Goal: Task Accomplishment & Management: Manage account settings

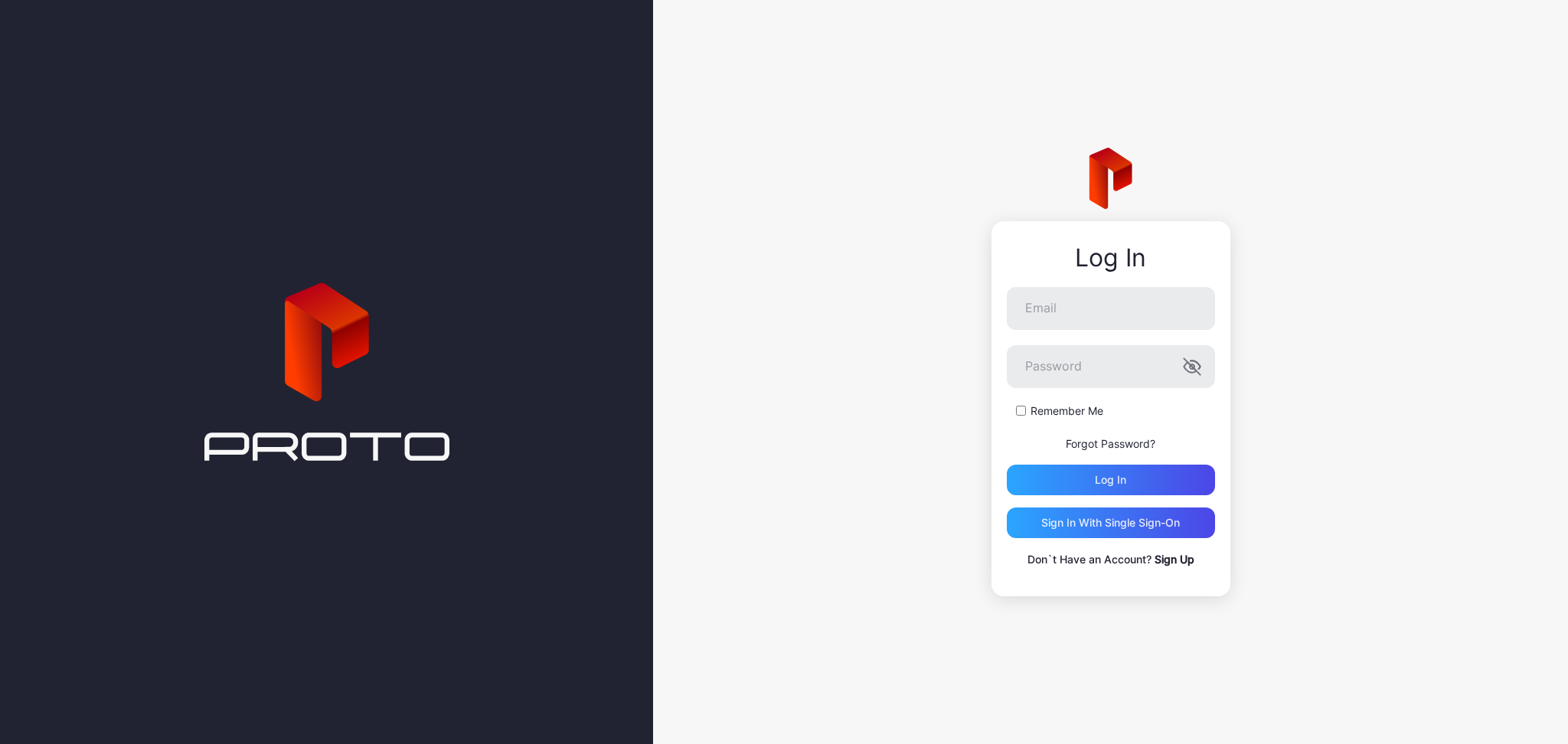
click at [1048, 282] on div "Log In Email Password Remember Me Forgot Password? Log in Sign in With Single S…" at bounding box center [1110, 409] width 239 height 375
click at [1050, 308] on input "Email" at bounding box center [1111, 308] width 208 height 43
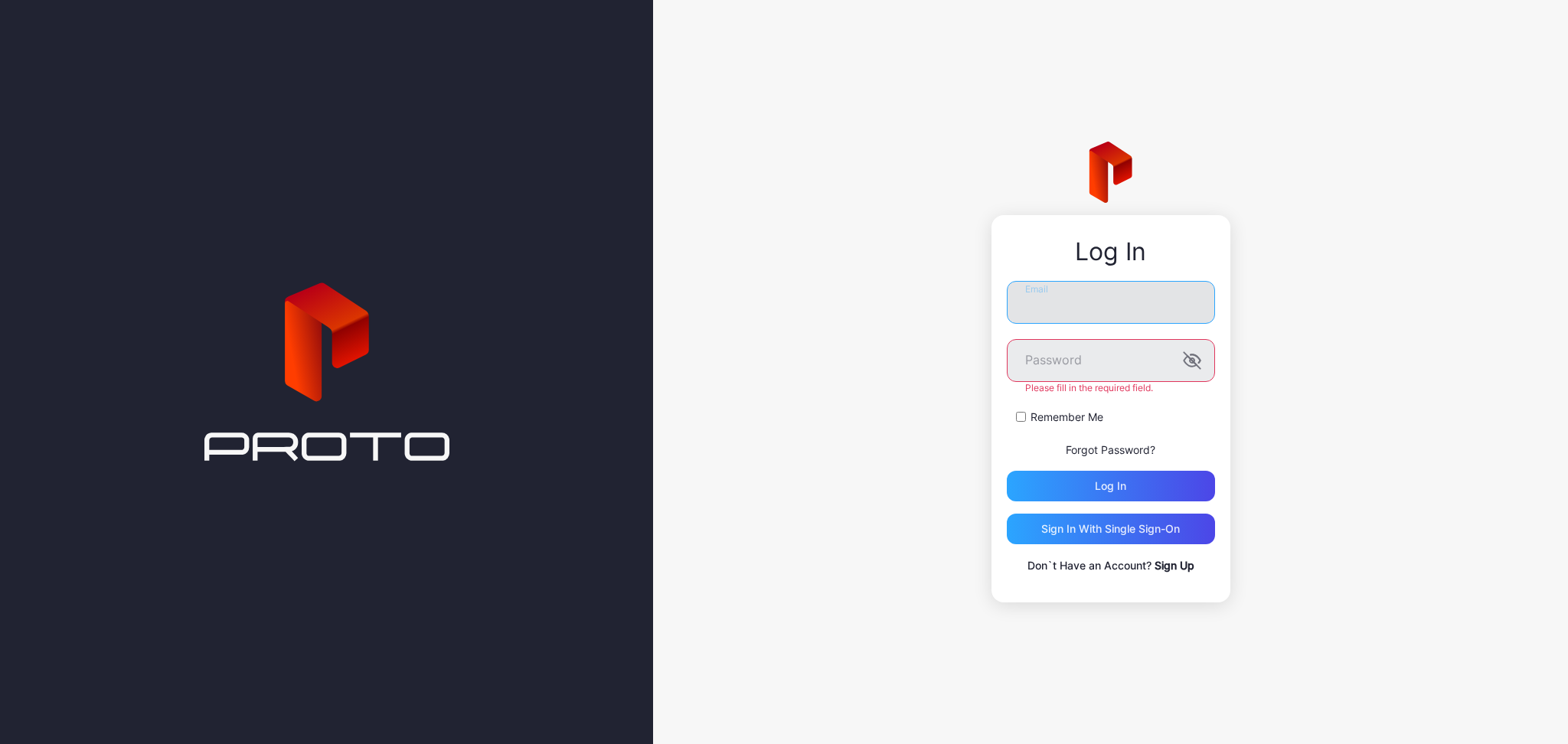
click at [1063, 313] on input "Email" at bounding box center [1111, 302] width 208 height 43
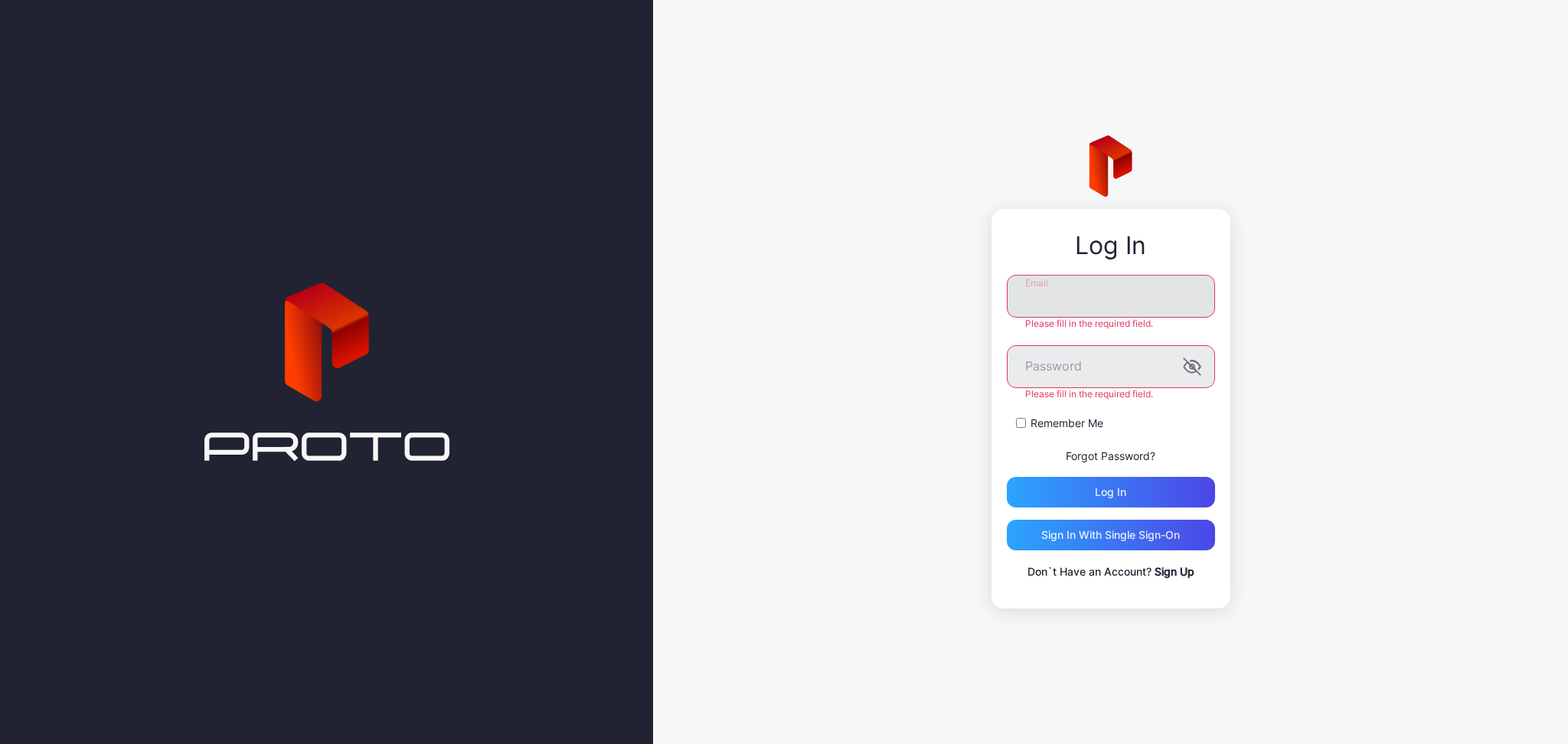
type input "**********"
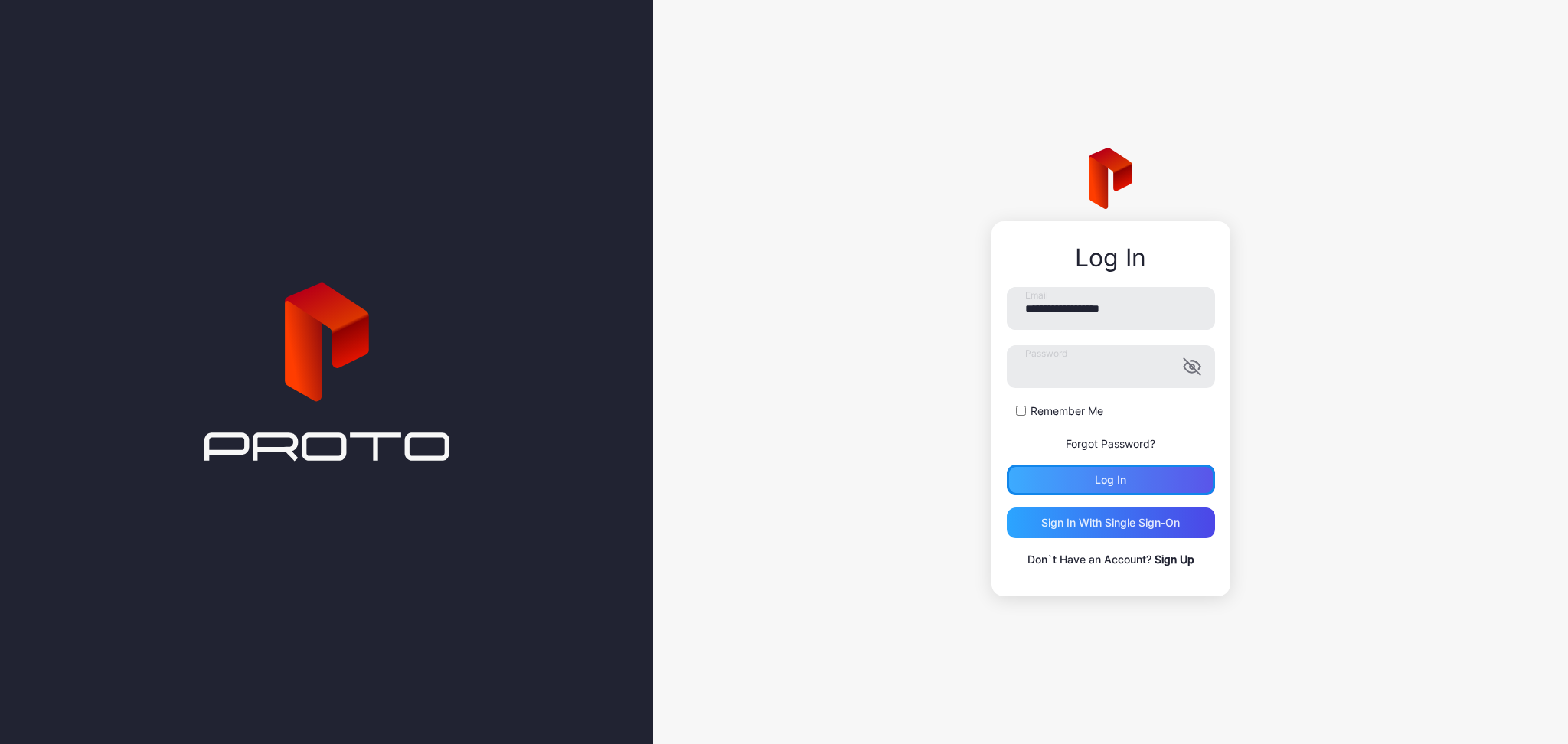
click at [1145, 492] on div "Log in" at bounding box center [1111, 480] width 208 height 31
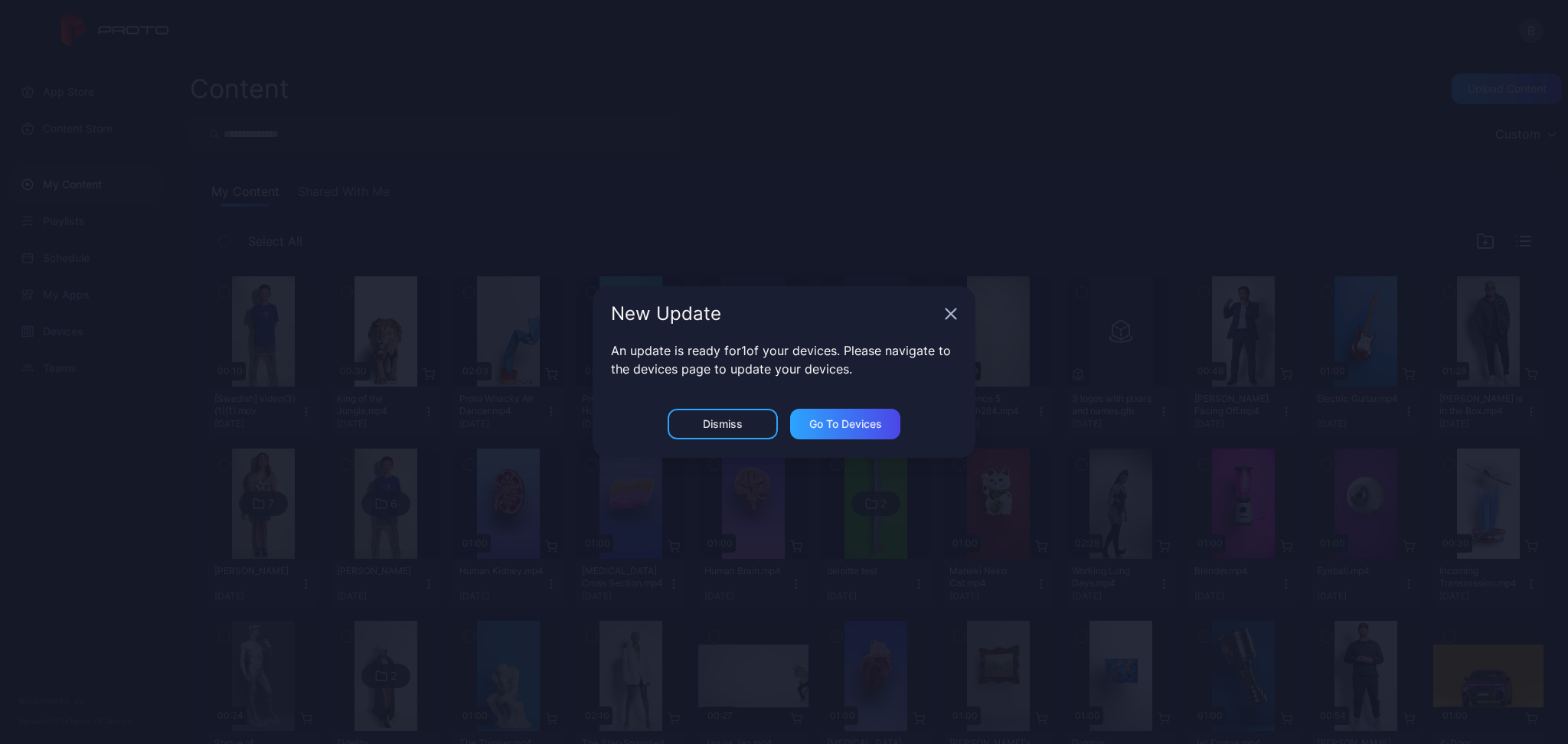
click at [703, 407] on div "An update is ready for 1 of your devices. Please navigate to the devices page t…" at bounding box center [784, 375] width 382 height 67
click at [441, 146] on div "New Update An update is ready for 1 of your devices. Please navigate to the dev…" at bounding box center [784, 372] width 1568 height 744
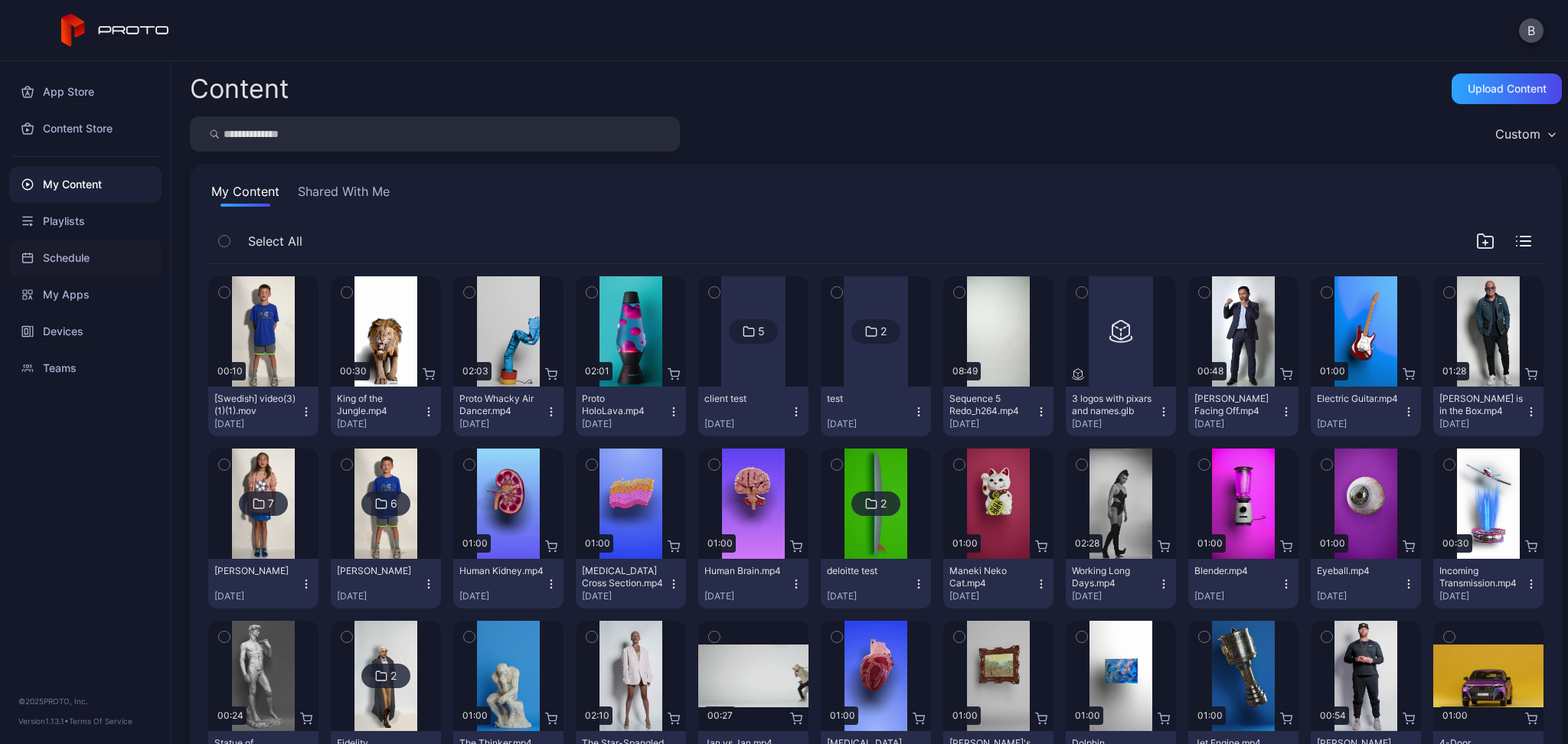
click at [66, 264] on div "Schedule" at bounding box center [85, 257] width 152 height 37
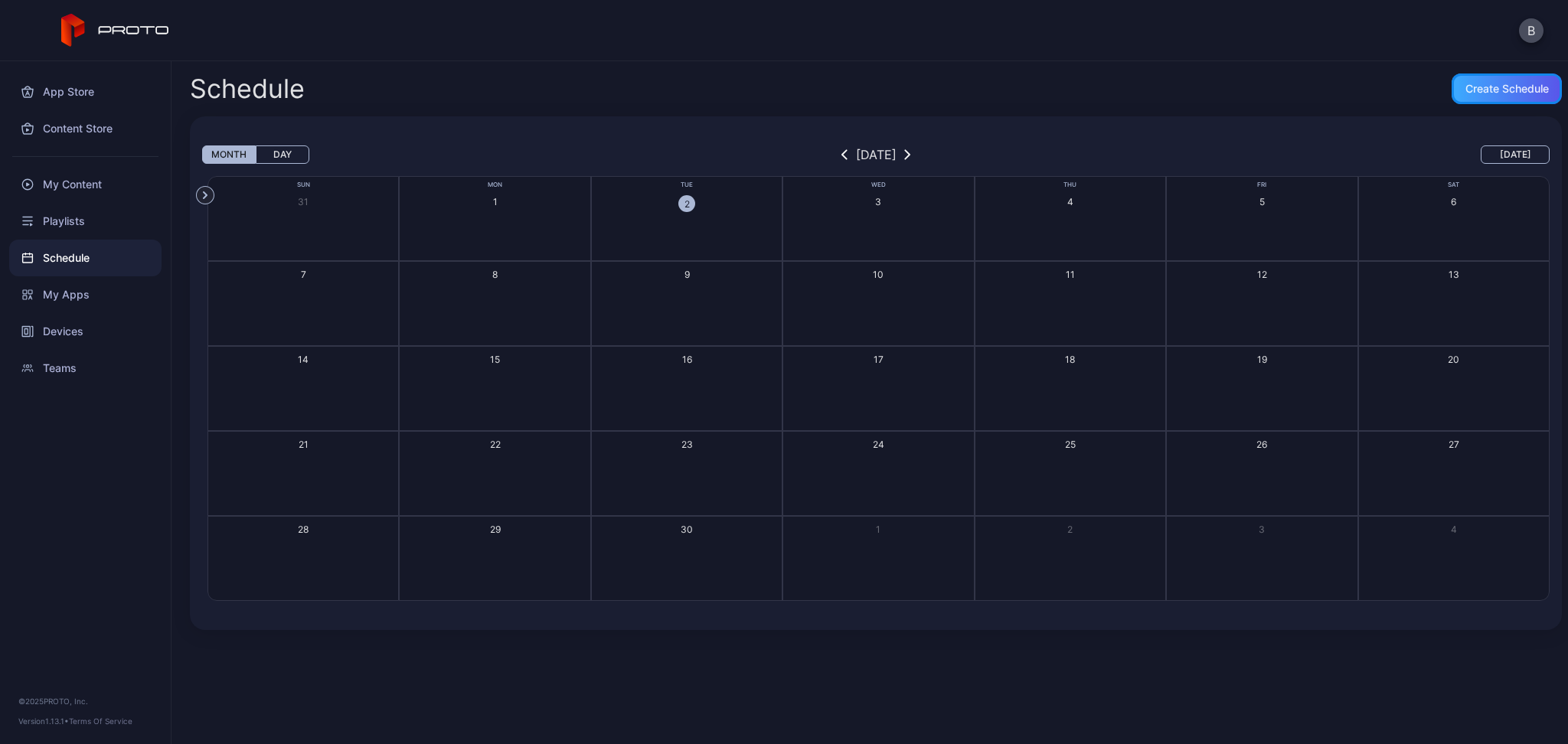
click at [1478, 90] on div "Create Schedule" at bounding box center [1507, 89] width 84 height 12
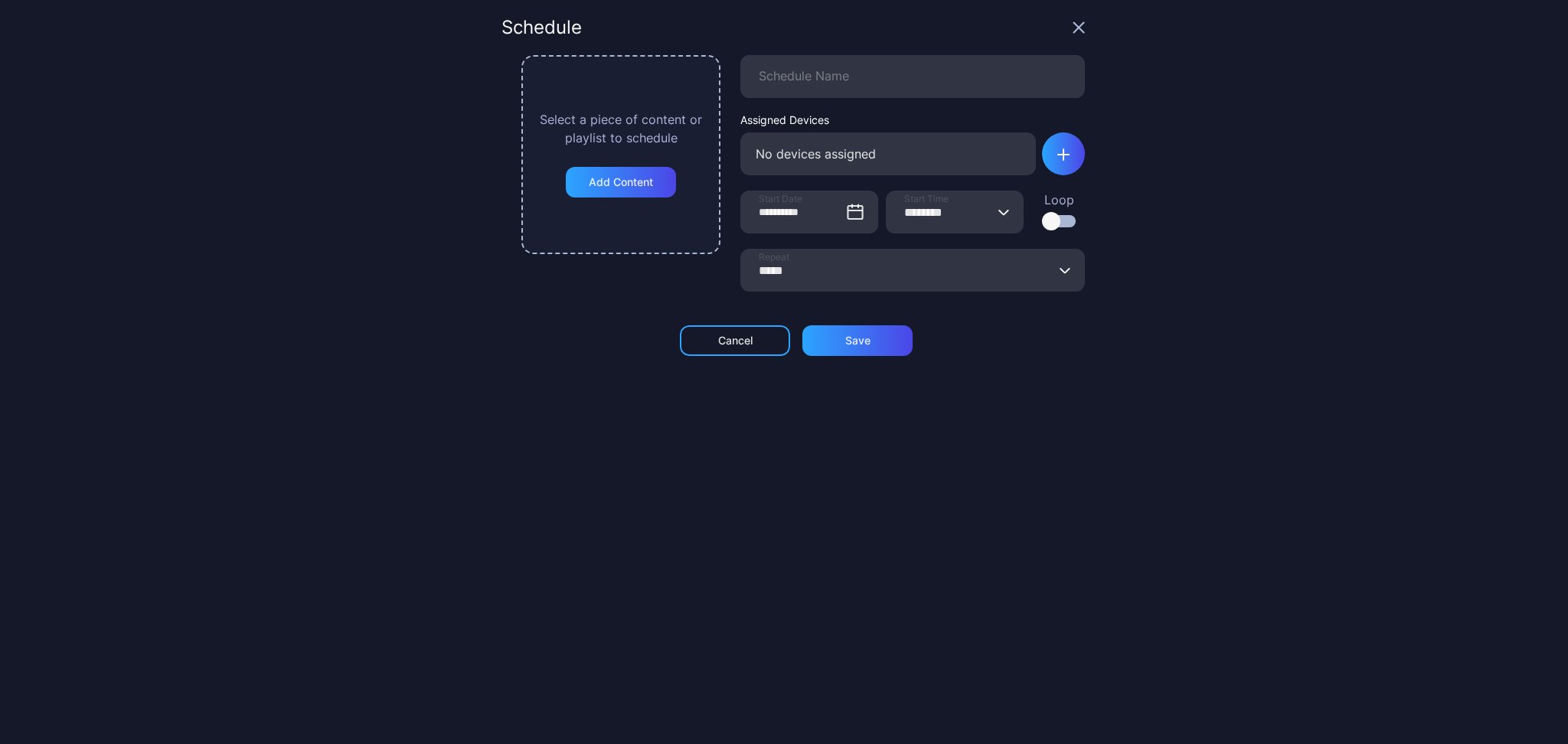
click at [998, 214] on icon "button" at bounding box center [1003, 212] width 11 height 6
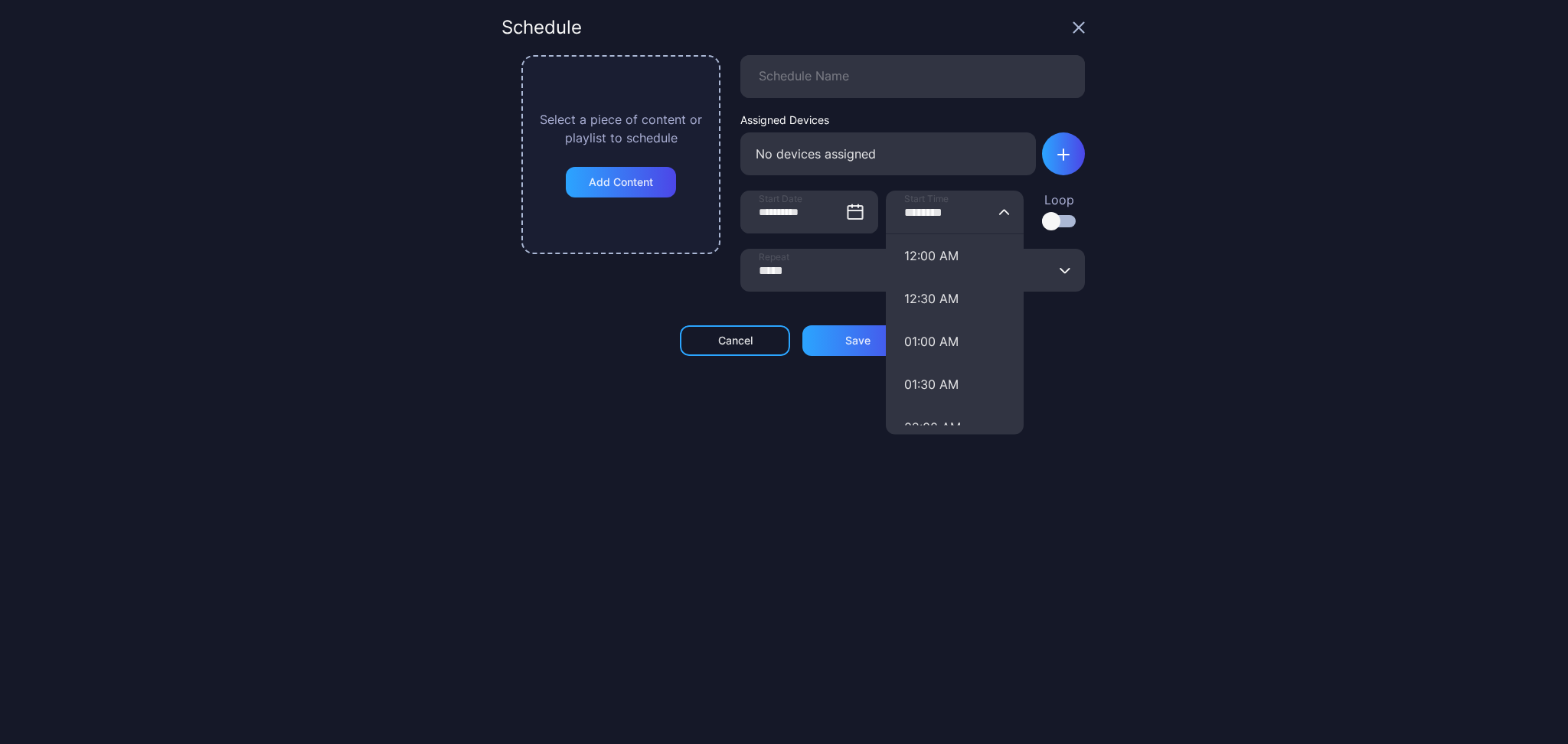
click at [490, 360] on div "**********" at bounding box center [784, 372] width 1568 height 744
type input "********"
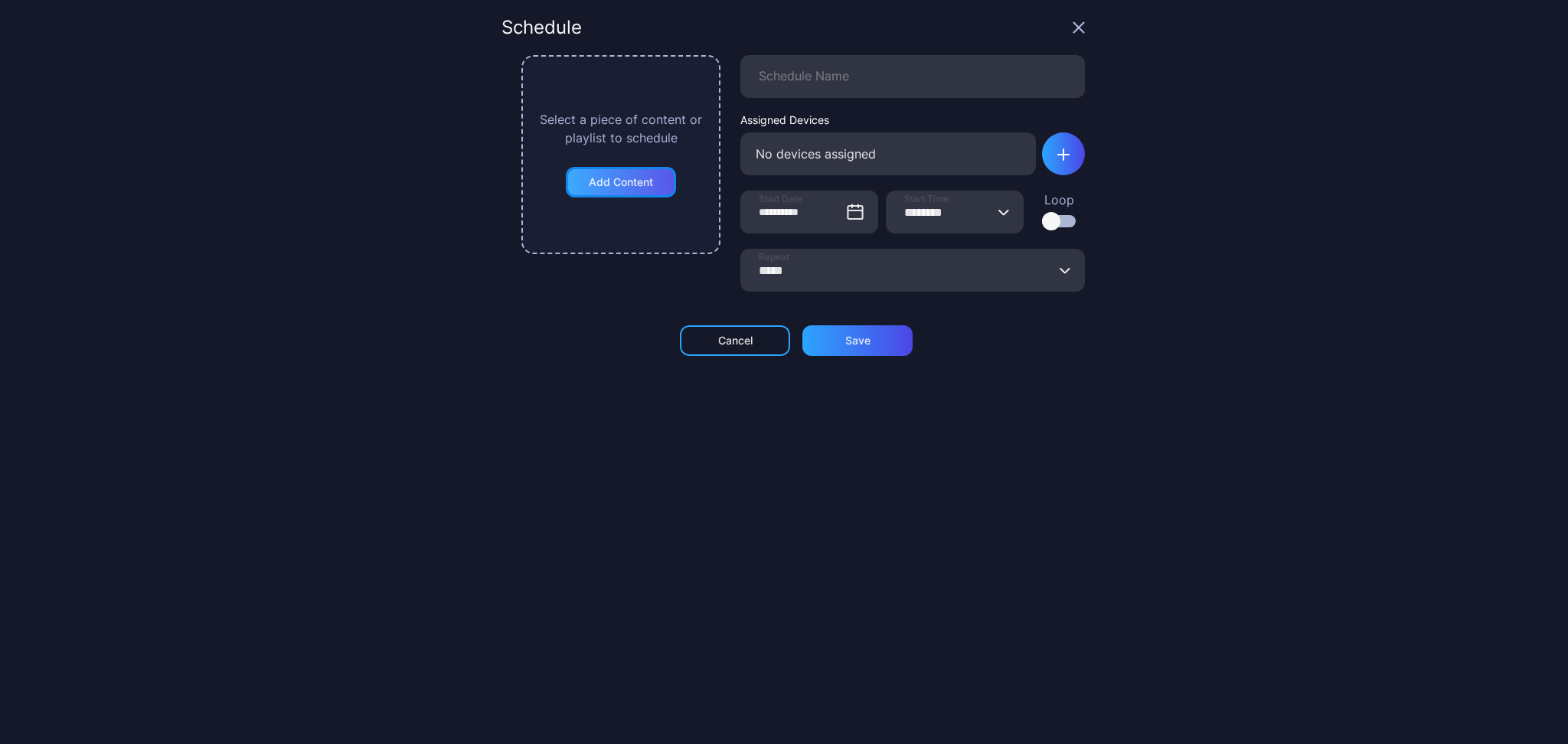
click at [590, 184] on div "Add Content" at bounding box center [621, 182] width 65 height 12
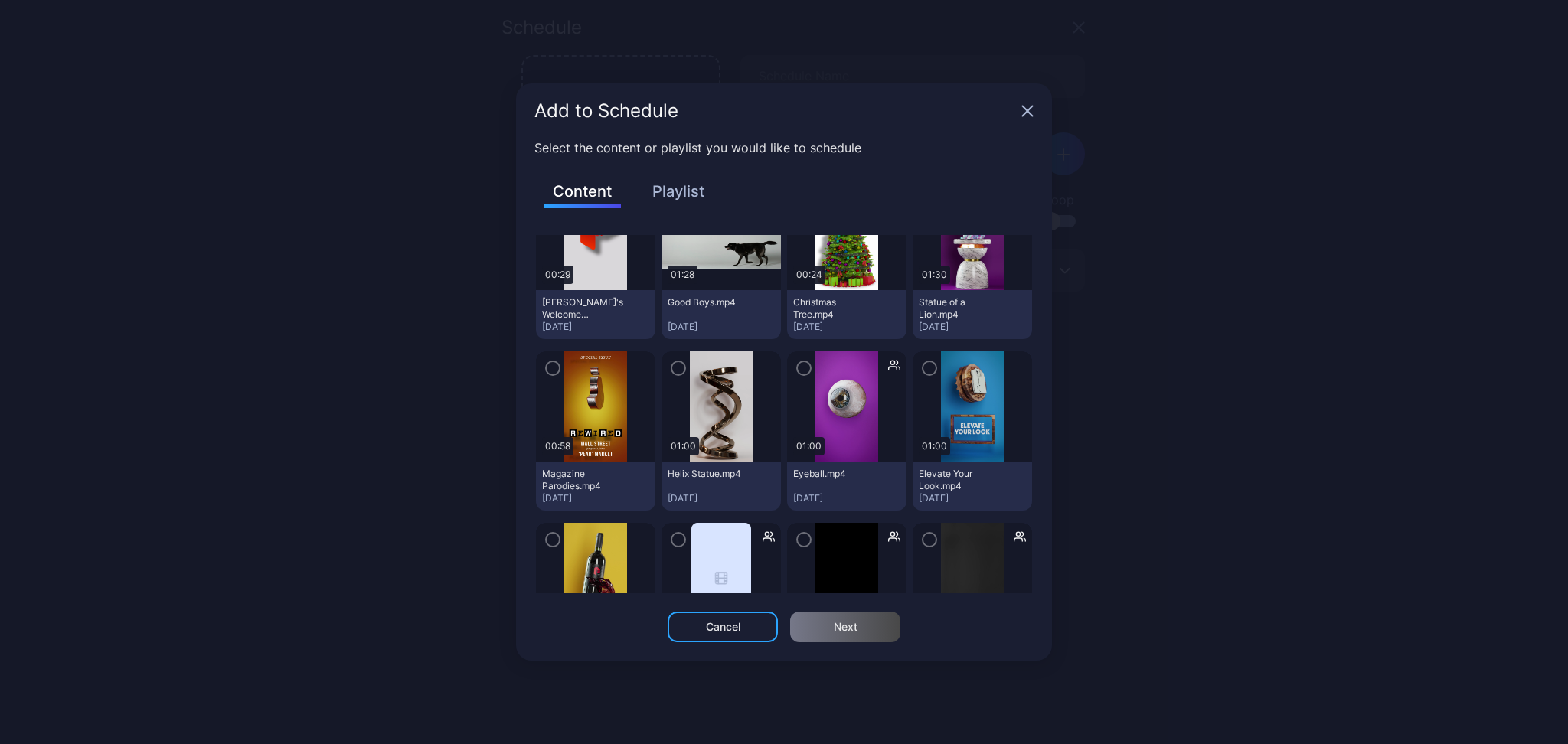
scroll to position [2952, 0]
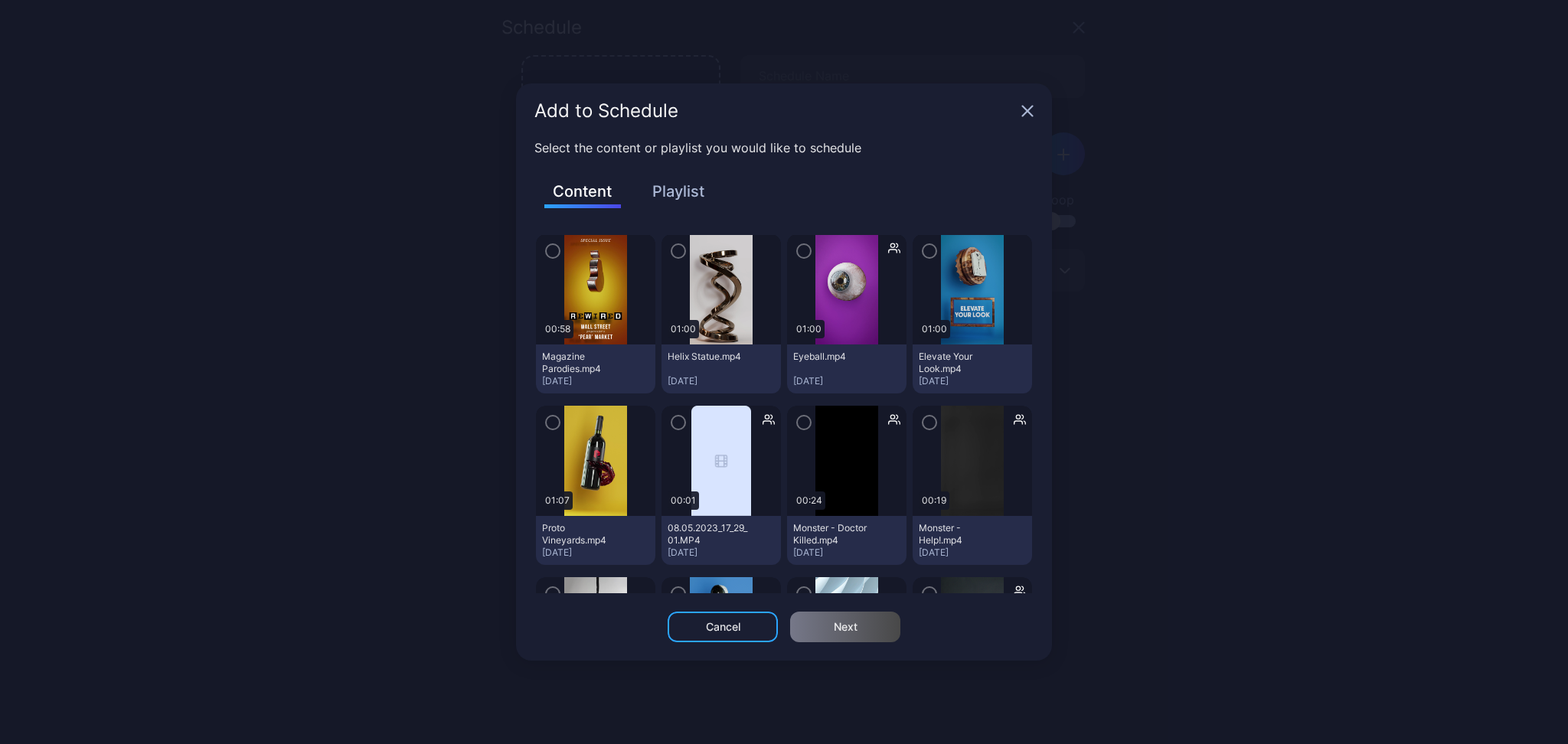
click at [1025, 115] on icon "button" at bounding box center [1027, 111] width 12 height 12
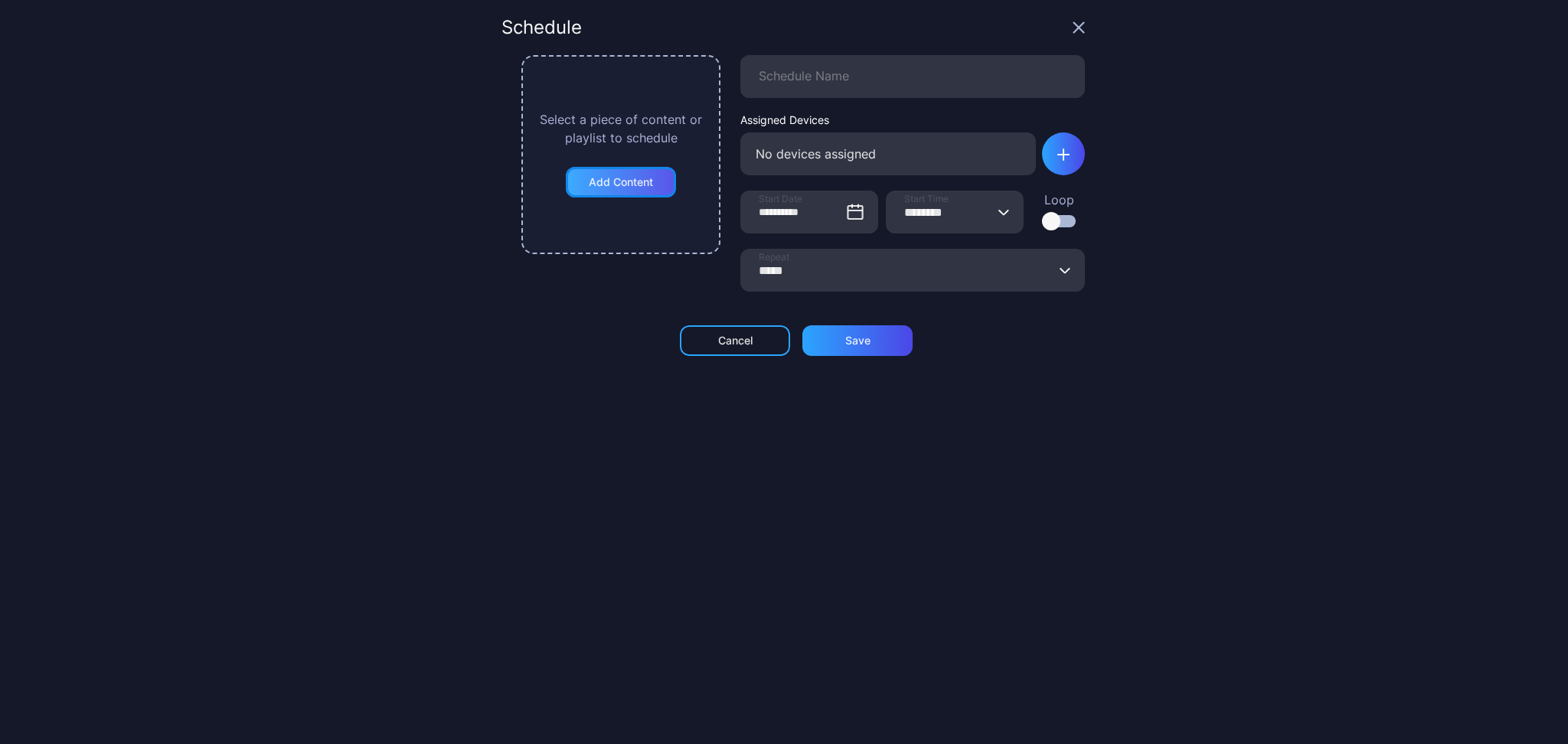
click at [628, 183] on div "Add Content" at bounding box center [621, 182] width 65 height 12
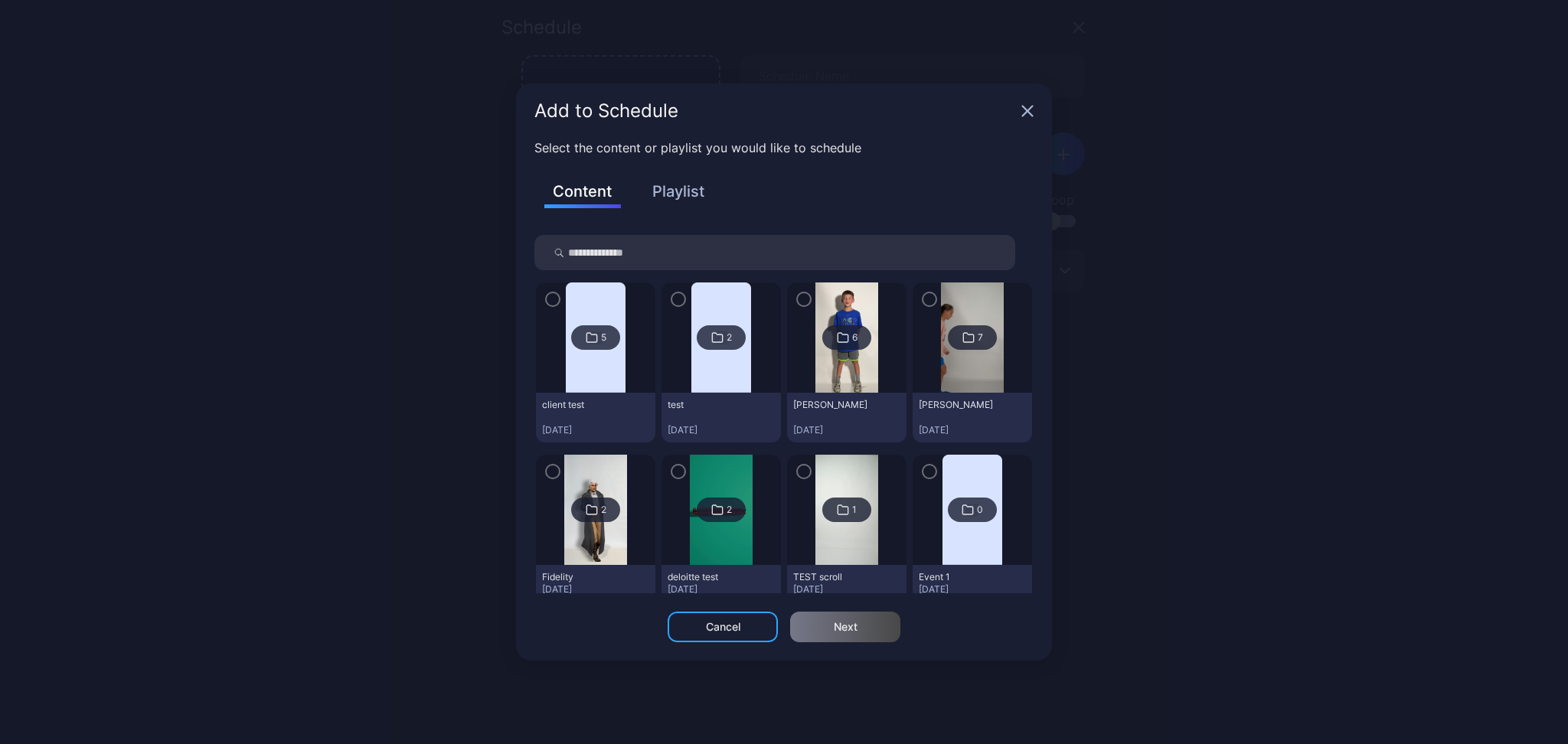
click at [662, 177] on div "Content Playlist" at bounding box center [784, 202] width 499 height 66
click at [662, 189] on button "Playlist" at bounding box center [678, 191] width 77 height 26
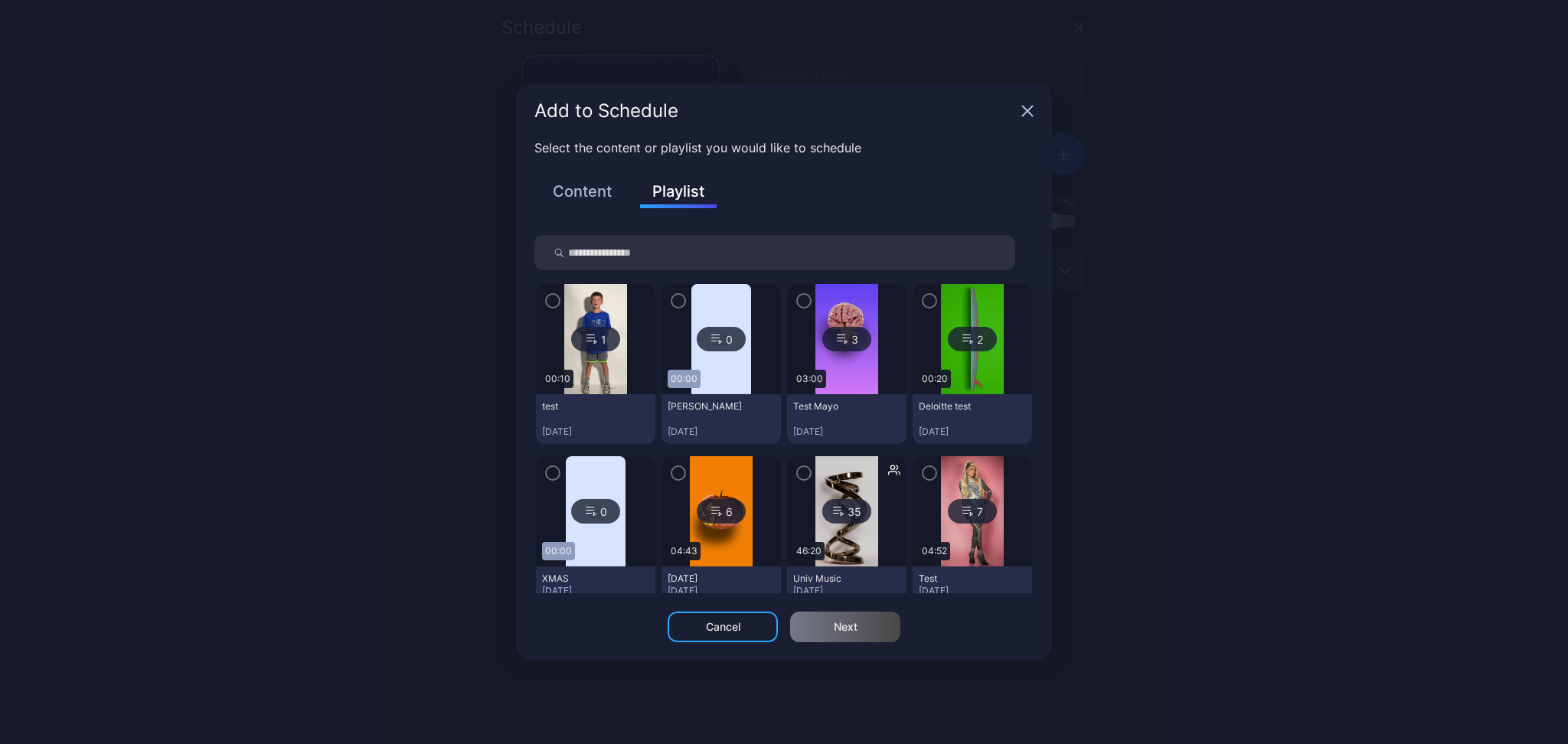
click at [797, 307] on icon "button" at bounding box center [803, 301] width 12 height 17
click at [815, 641] on div "Next" at bounding box center [845, 627] width 110 height 31
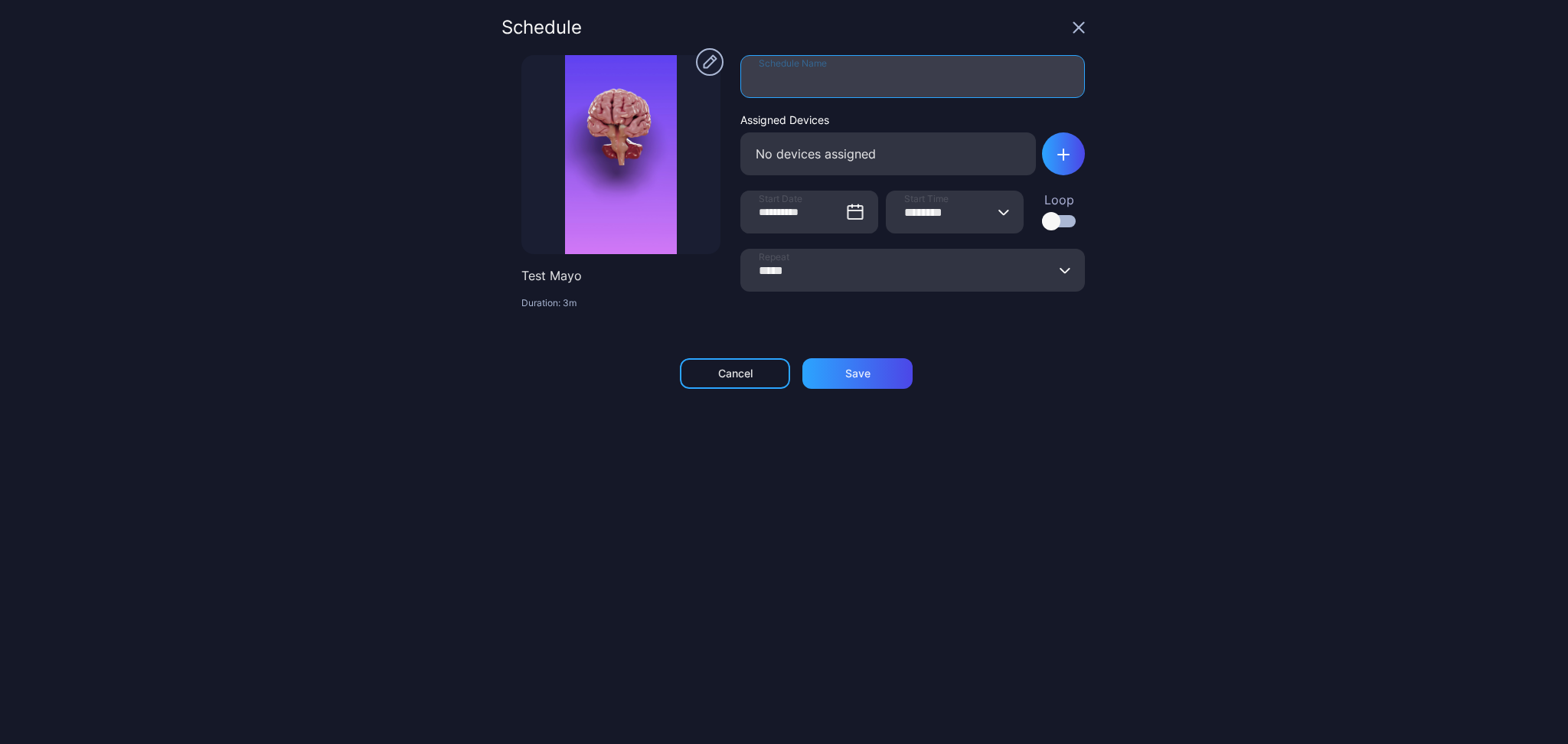
click at [797, 80] on input "Schedule Name" at bounding box center [913, 77] width 344 height 43
type input "**********"
click at [806, 149] on div "No devices assigned" at bounding box center [888, 154] width 295 height 43
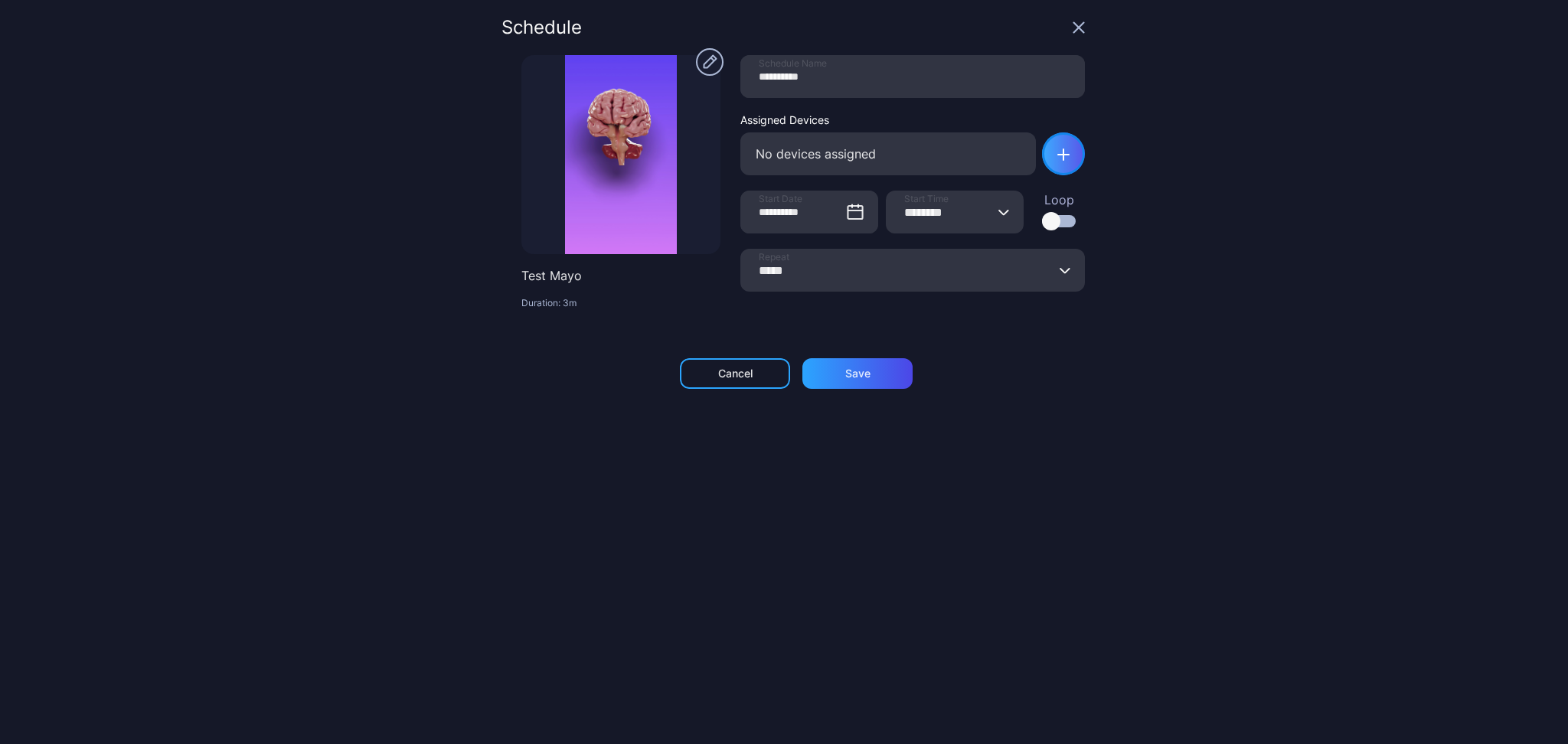
click at [1042, 152] on div "button" at bounding box center [1063, 154] width 43 height 43
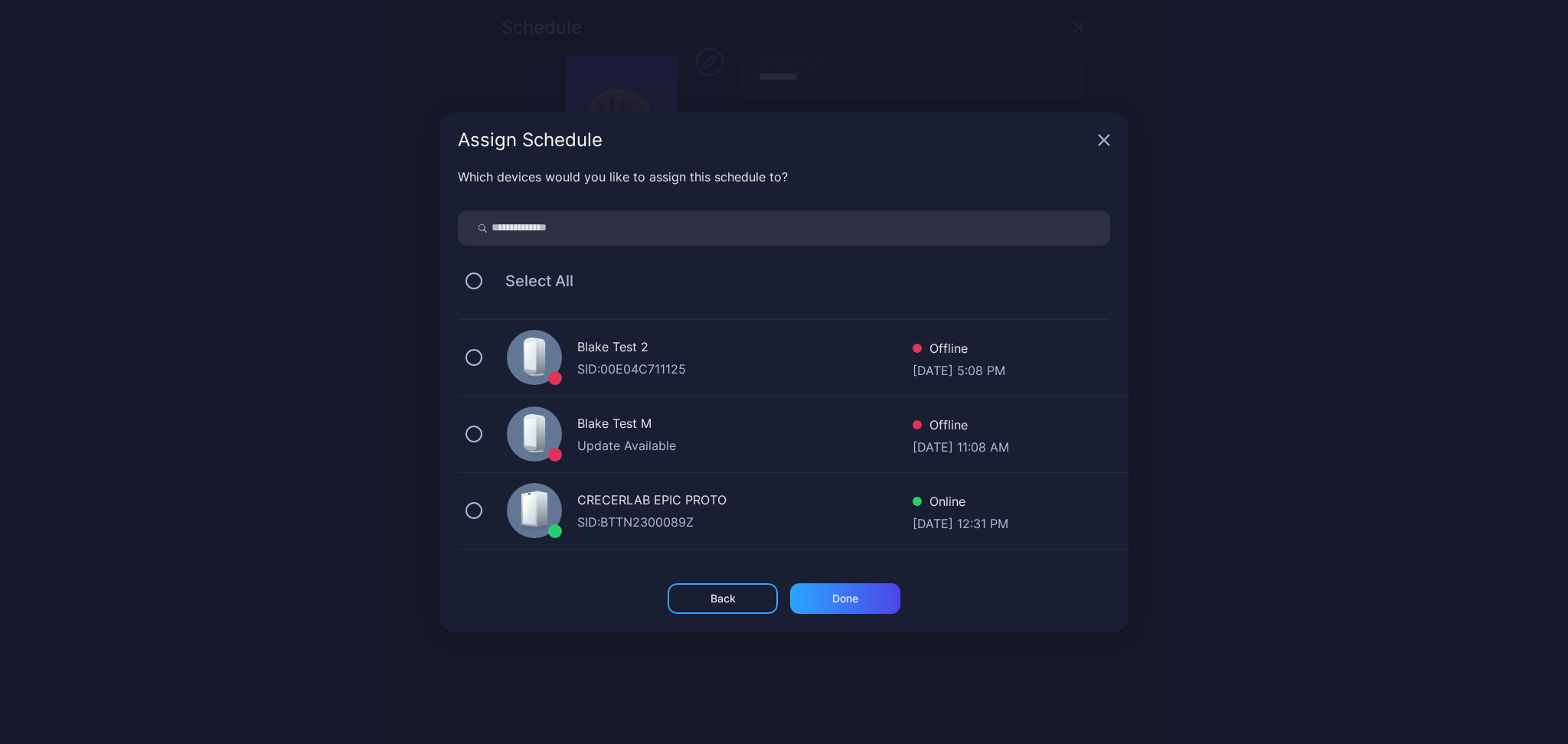
click at [469, 422] on div "[PERSON_NAME] Test M Update Available Offline [DATE] 11:08 AM" at bounding box center [793, 434] width 671 height 77
click at [847, 595] on div "Done" at bounding box center [845, 598] width 26 height 12
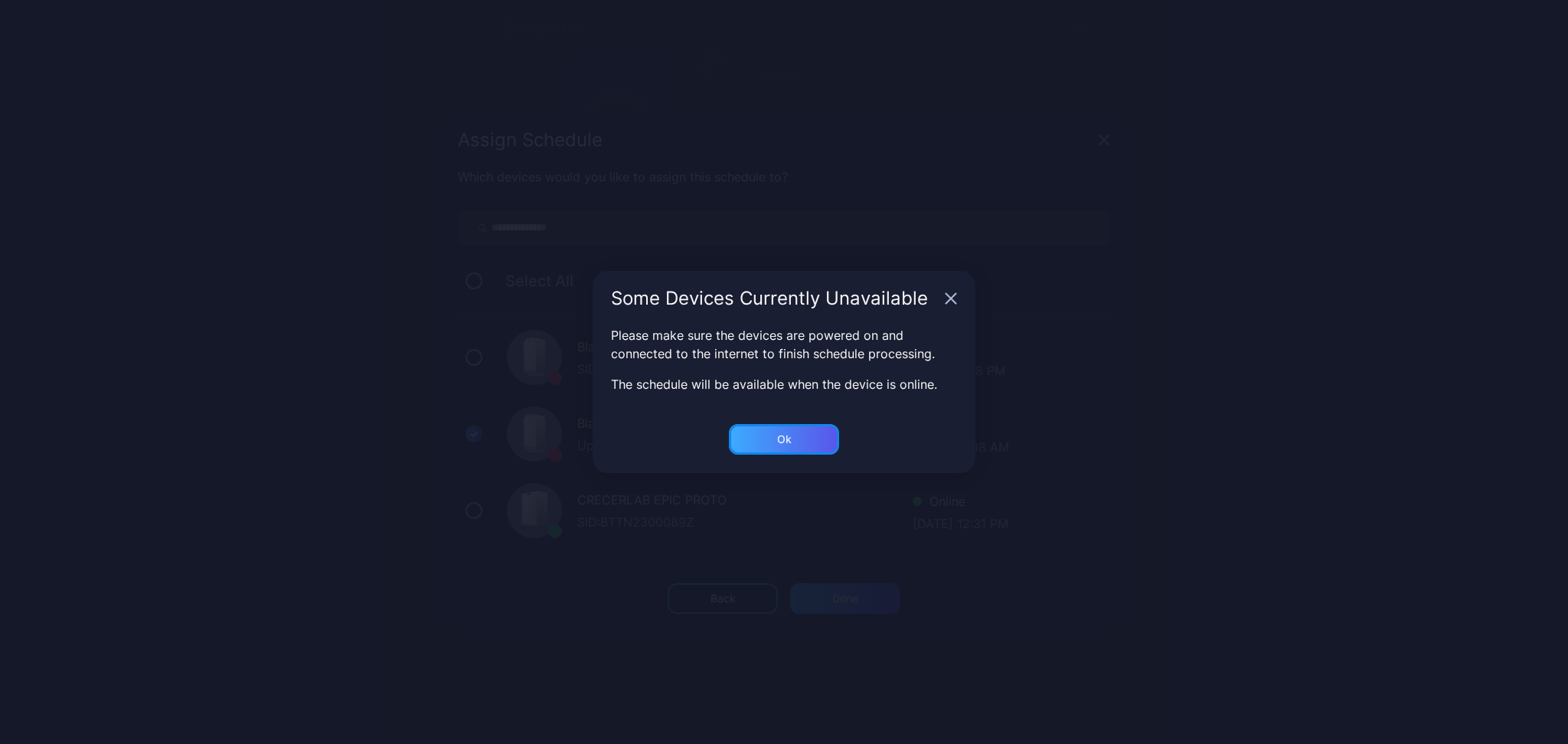
click at [784, 441] on div "Ok" at bounding box center [784, 439] width 15 height 12
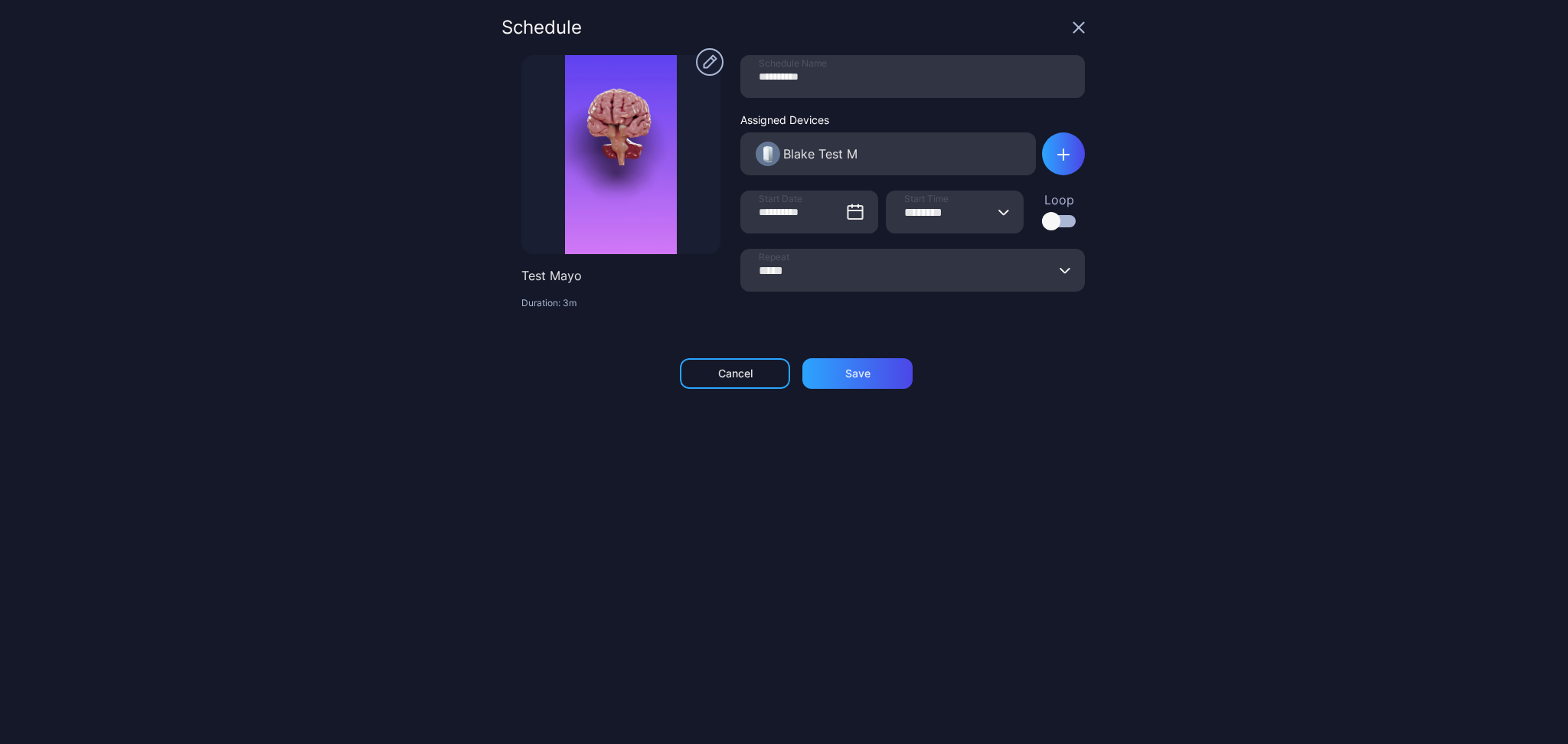
click at [810, 282] on input "*****" at bounding box center [913, 270] width 344 height 43
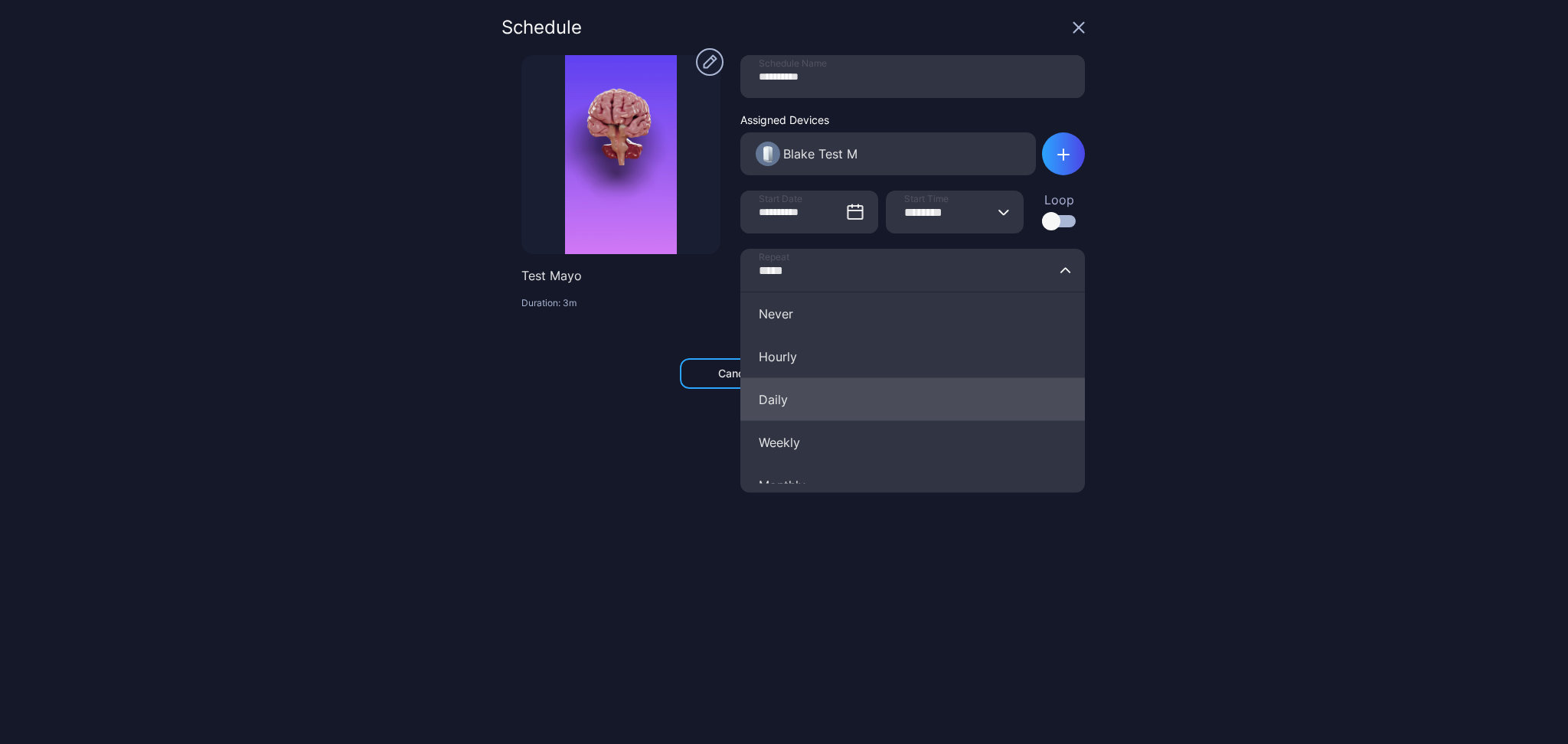
click at [794, 403] on button "Daily" at bounding box center [913, 400] width 344 height 43
type input "*****"
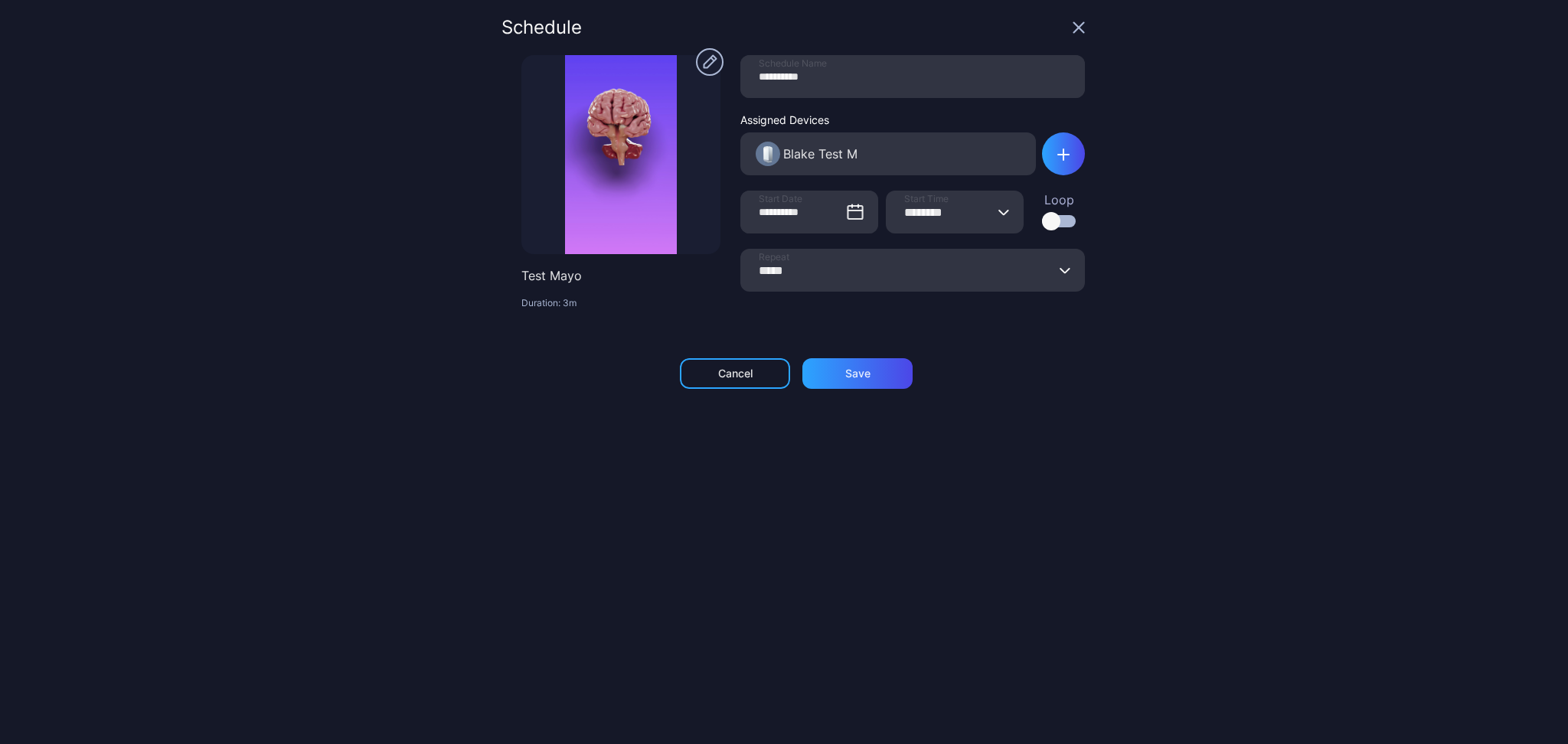
click at [1042, 220] on div at bounding box center [1050, 220] width 18 height 18
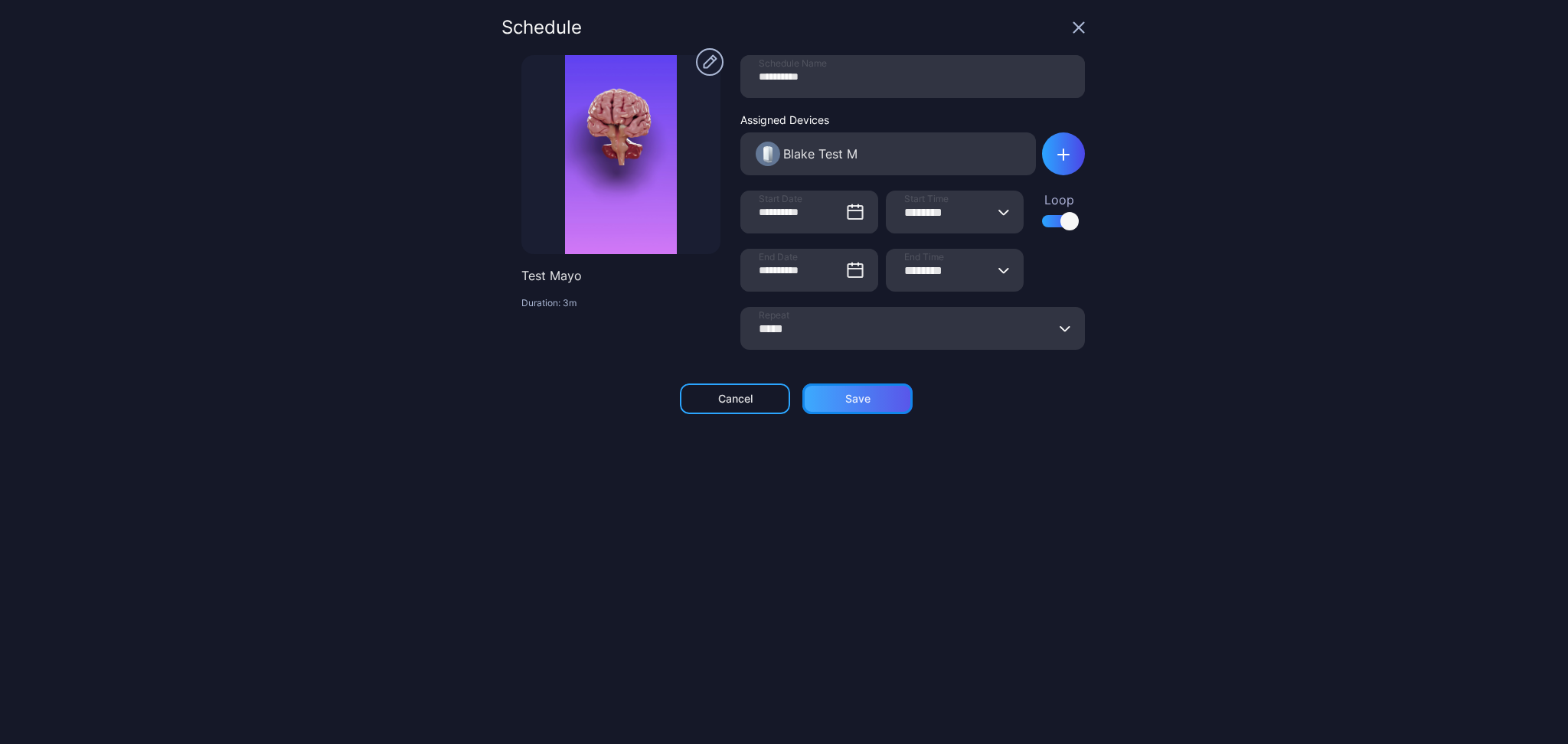
click at [845, 401] on div "Save" at bounding box center [857, 399] width 25 height 12
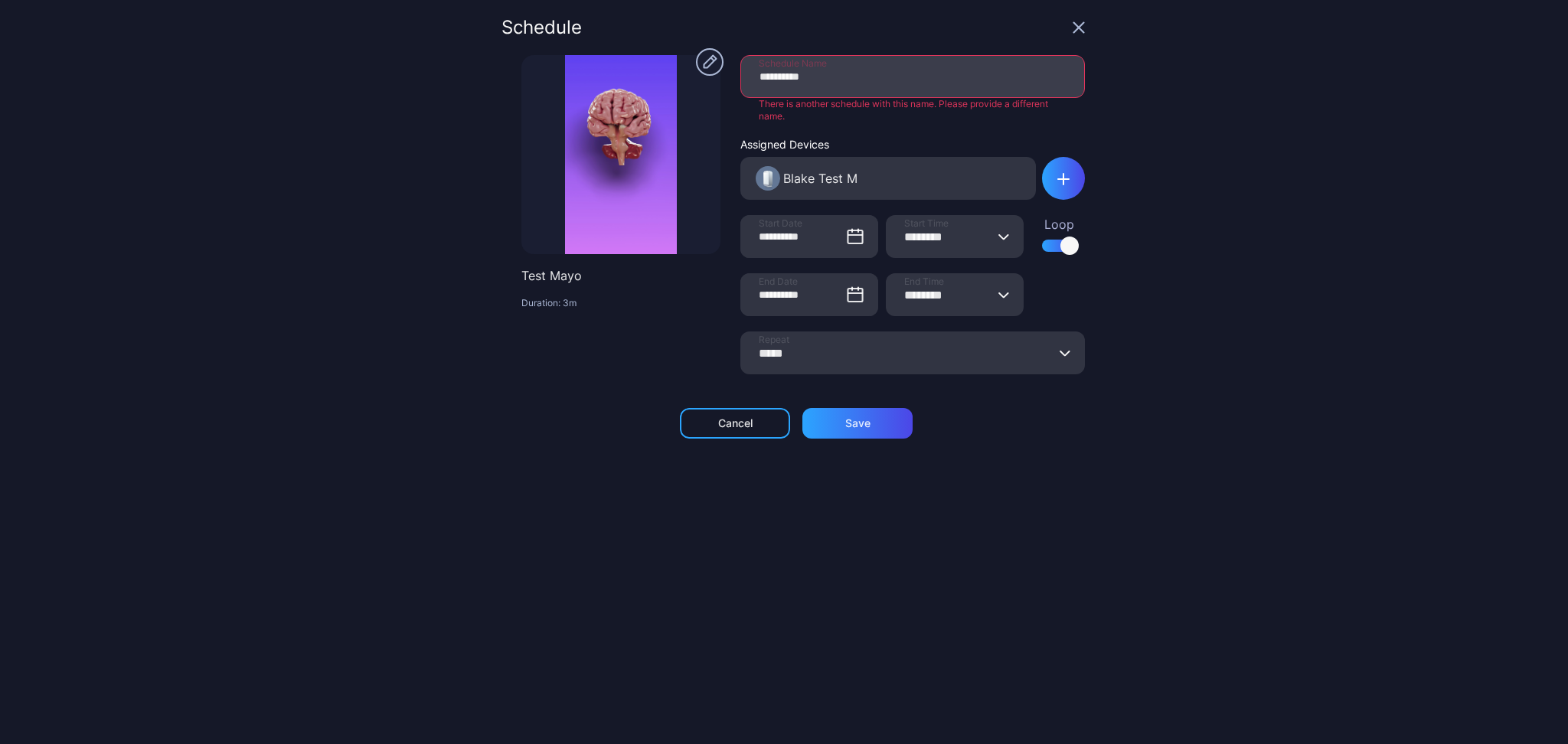
click at [823, 84] on input "**********" at bounding box center [913, 77] width 344 height 43
type input "**********"
click at [837, 426] on div "**********" at bounding box center [792, 371] width 583 height 707
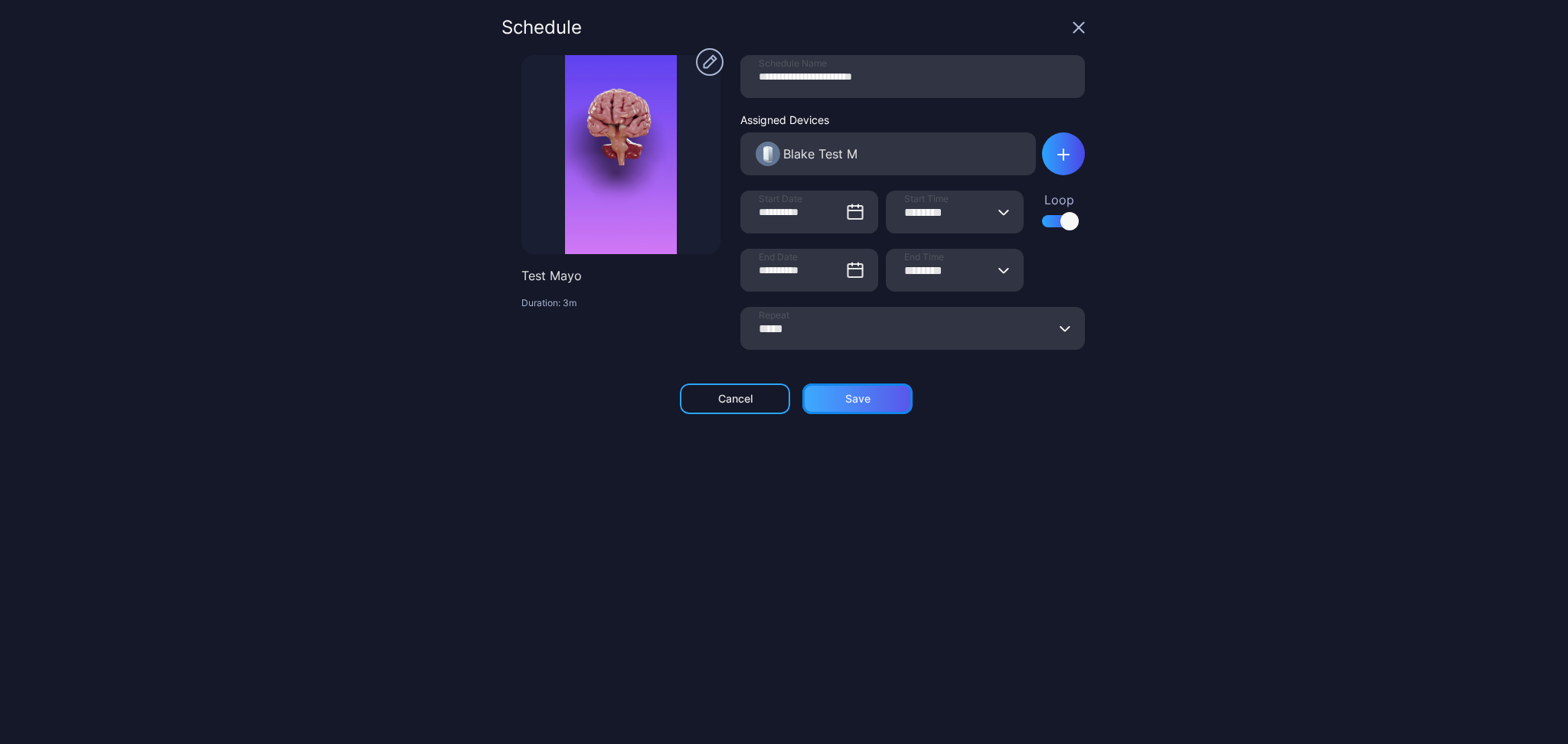
click at [834, 410] on button "Save" at bounding box center [858, 399] width 110 height 31
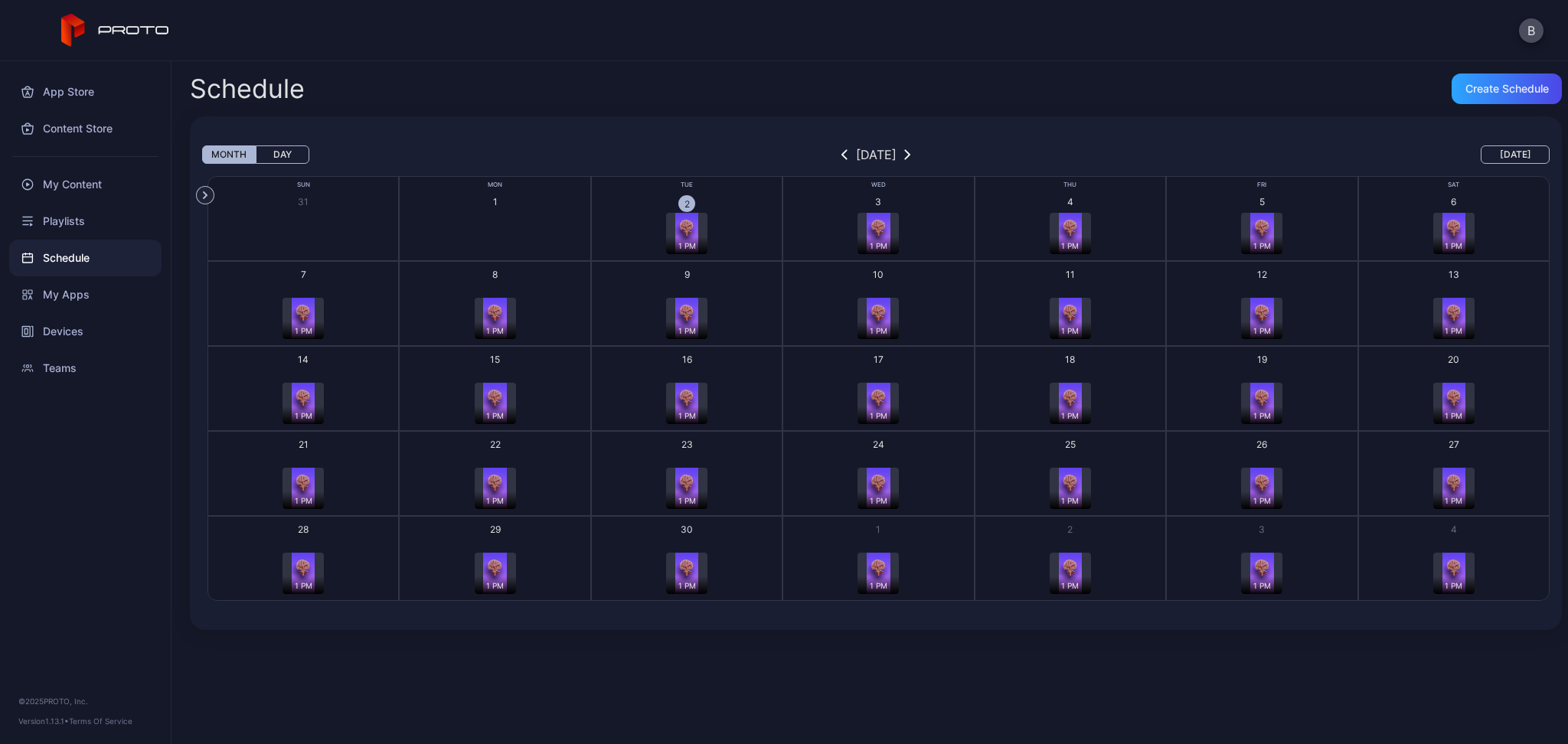
click at [687, 396] on img "button" at bounding box center [686, 403] width 23 height 41
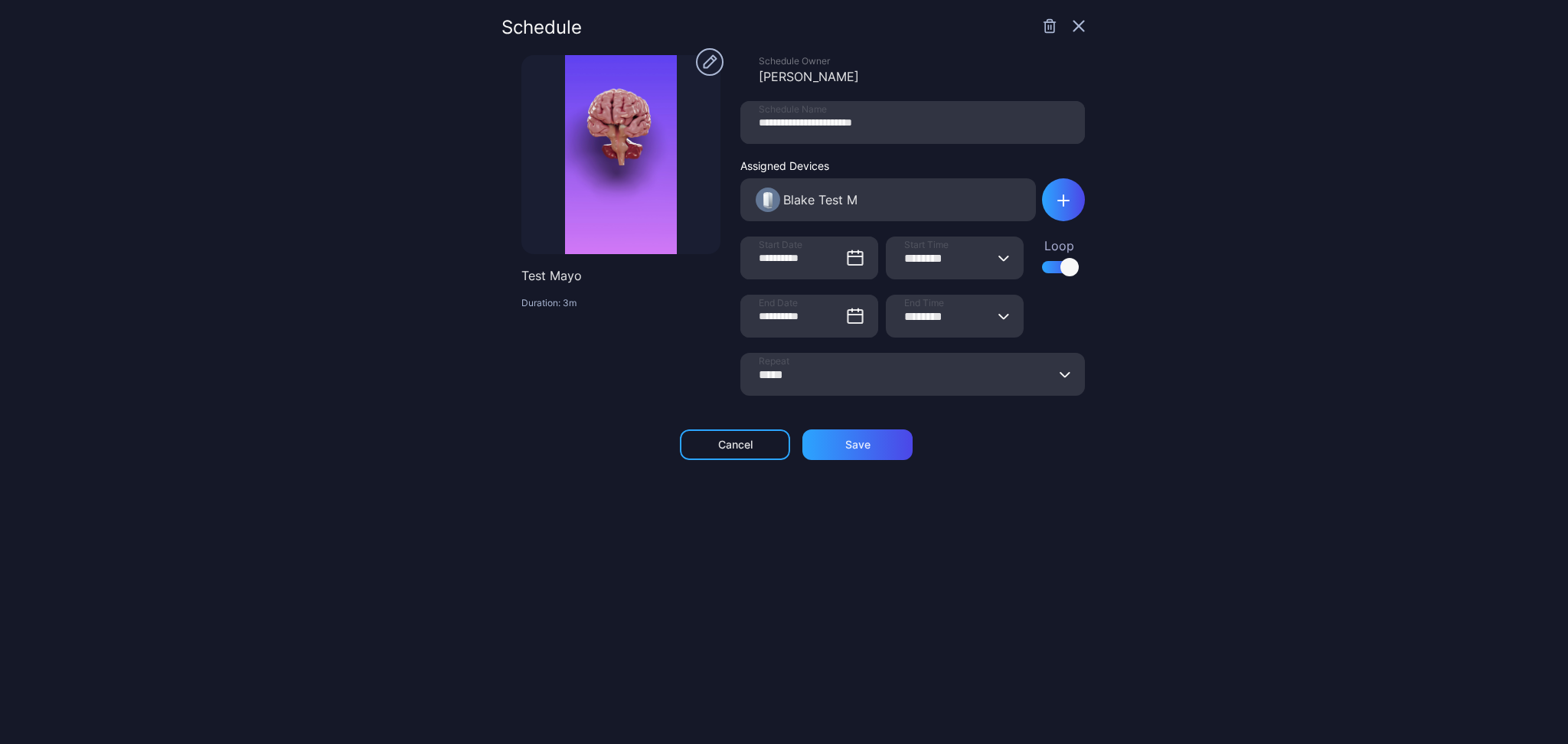
click at [708, 56] on circle "button" at bounding box center [710, 62] width 28 height 28
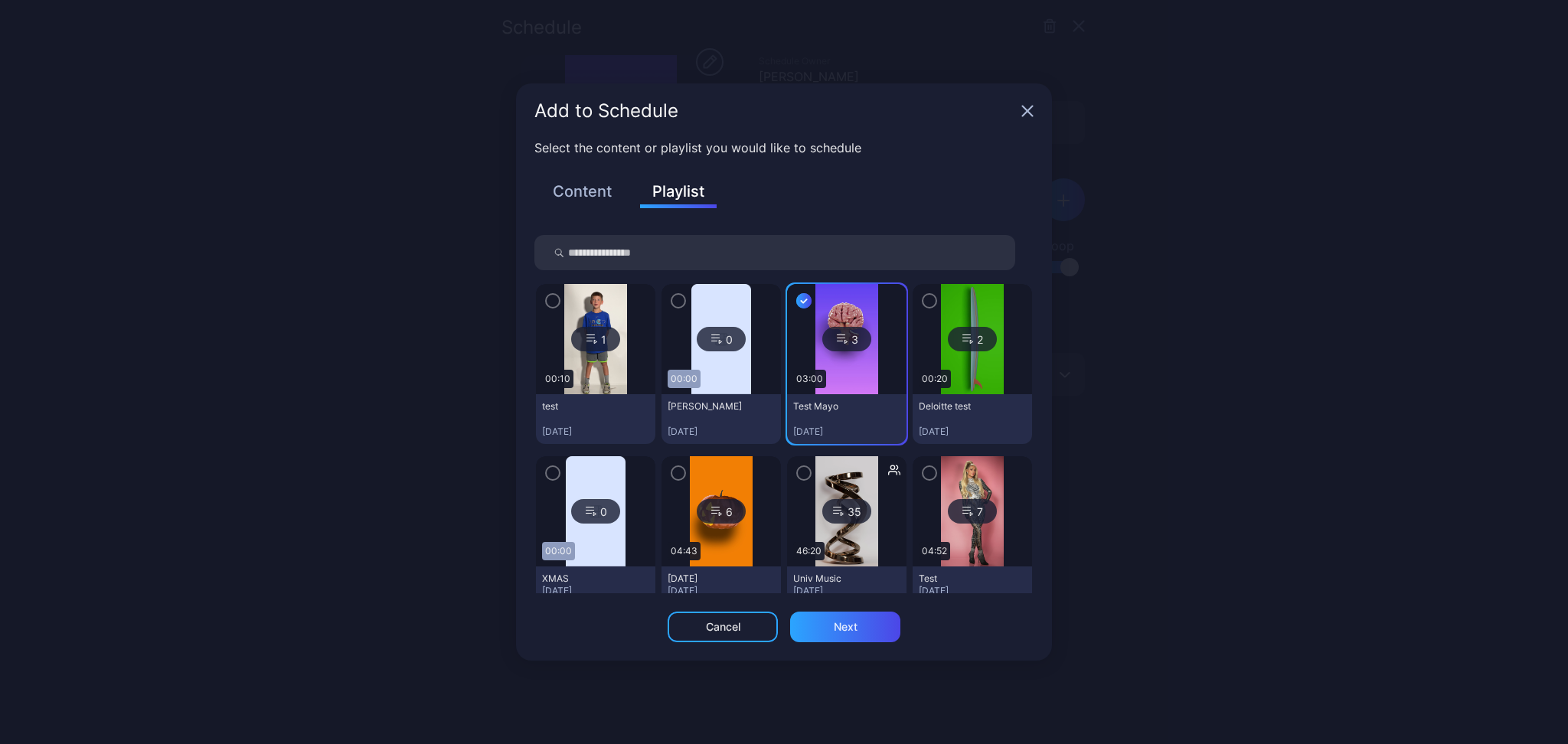
click at [1024, 115] on icon "button" at bounding box center [1027, 111] width 12 height 12
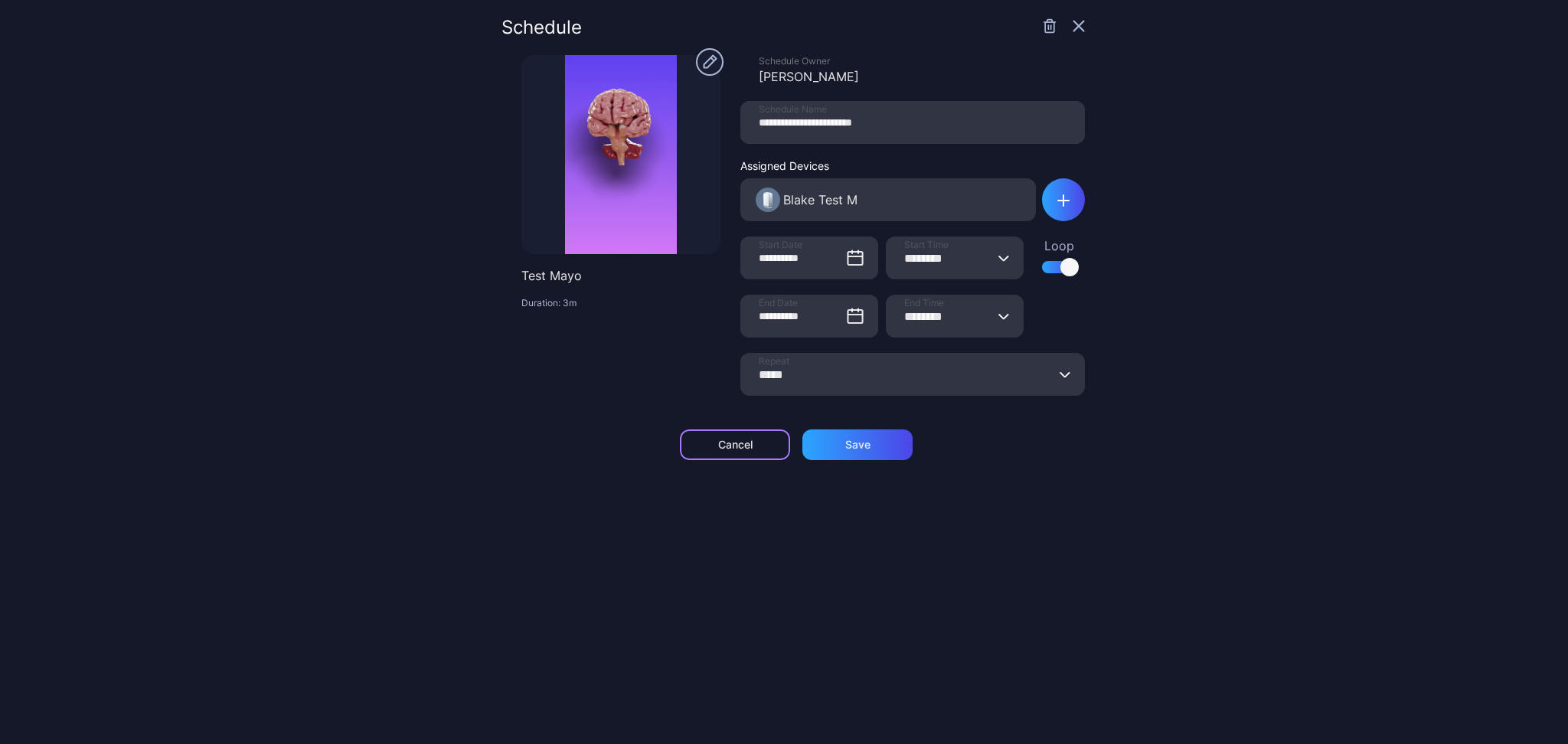
click at [749, 431] on div "Cancel" at bounding box center [734, 445] width 110 height 31
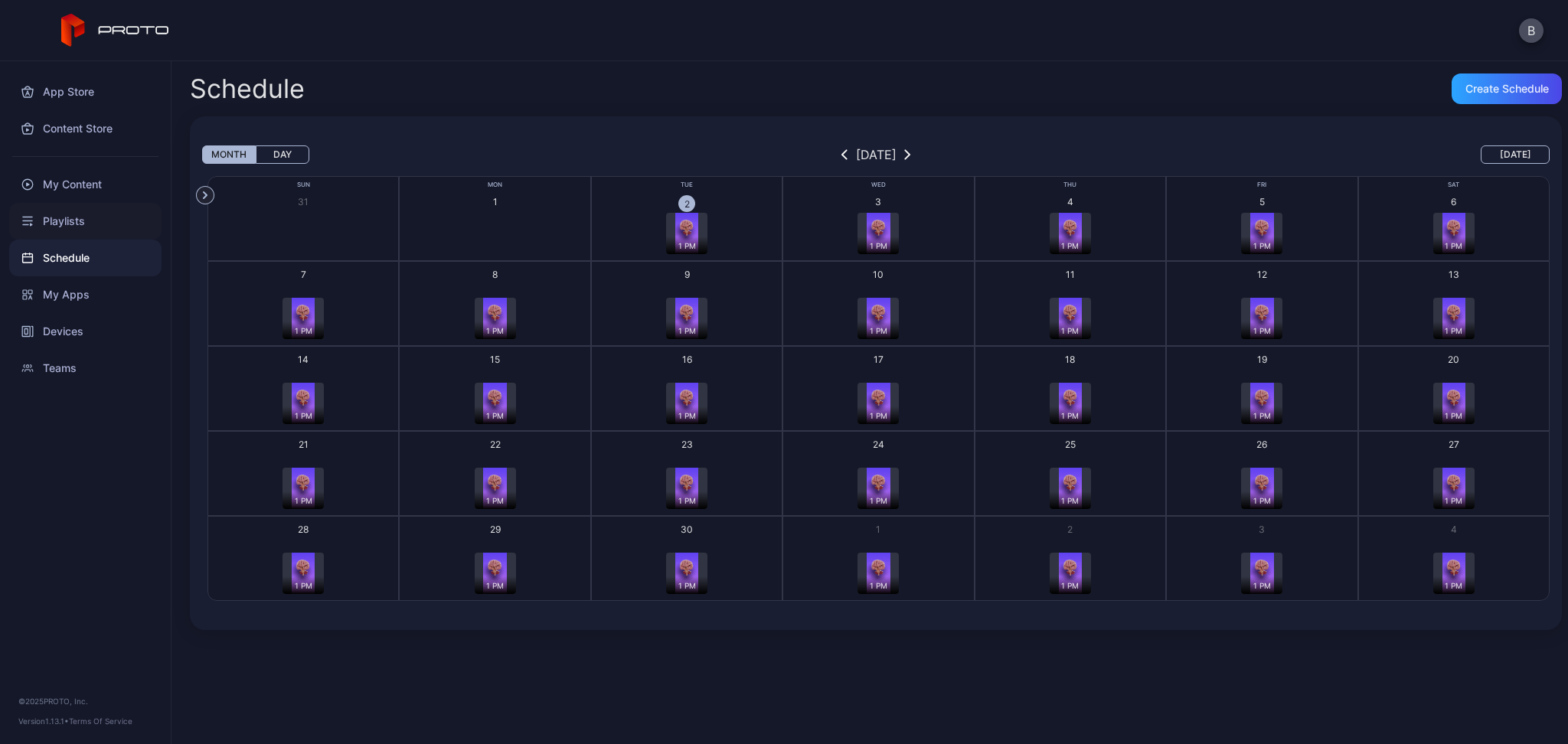
click at [29, 221] on icon at bounding box center [28, 221] width 9 height 0
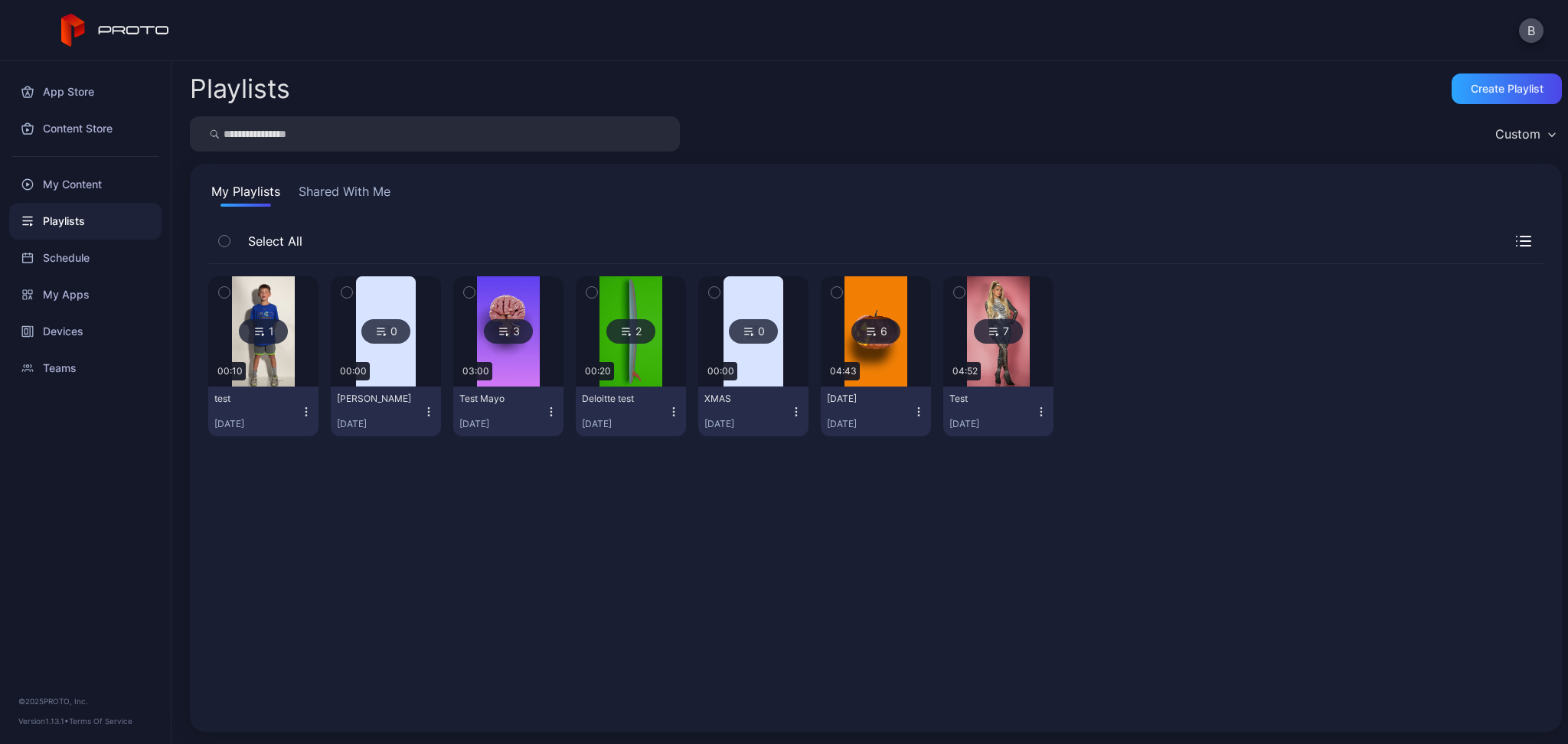
click at [539, 350] on img at bounding box center [508, 332] width 62 height 110
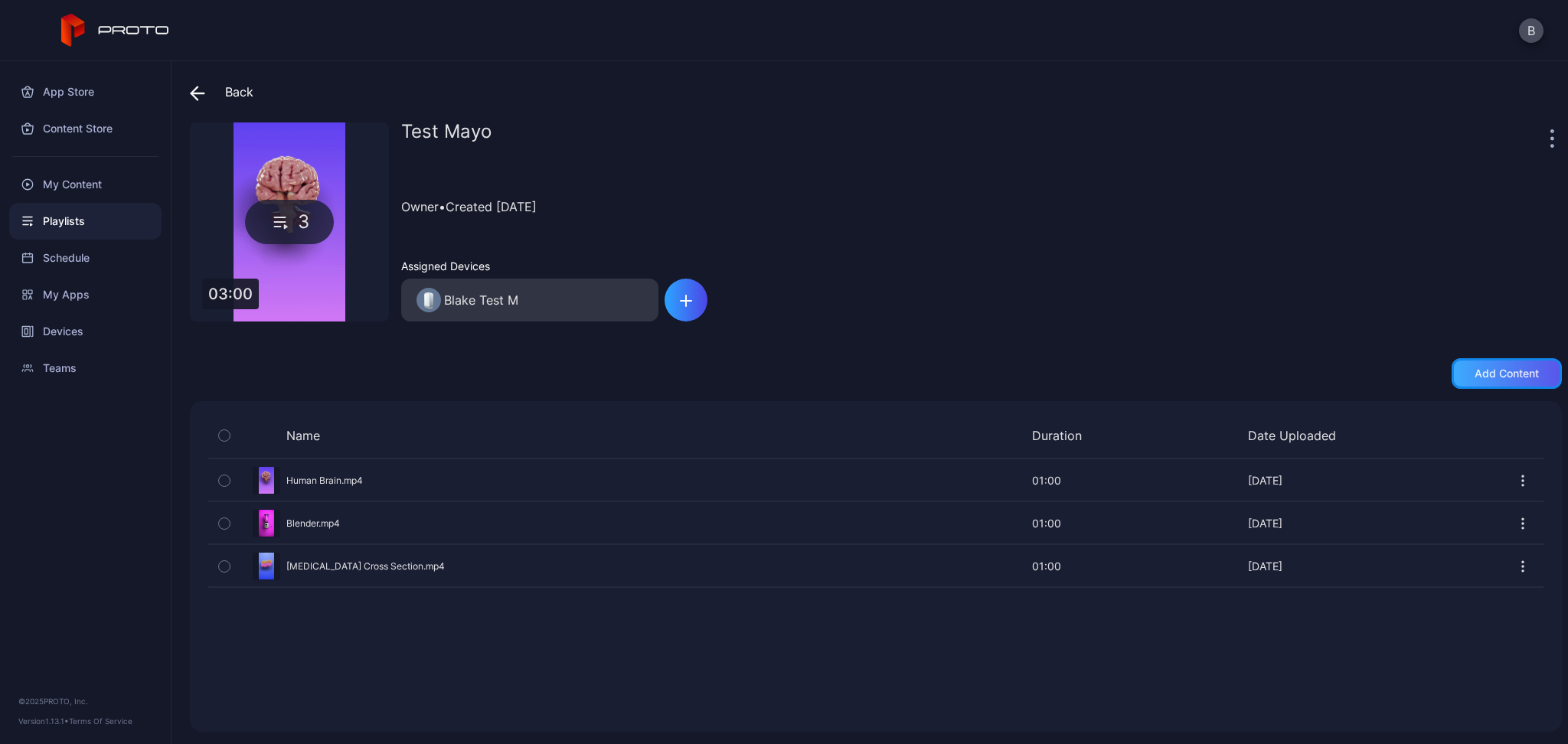
click at [1486, 364] on div "Add content" at bounding box center [1507, 374] width 110 height 31
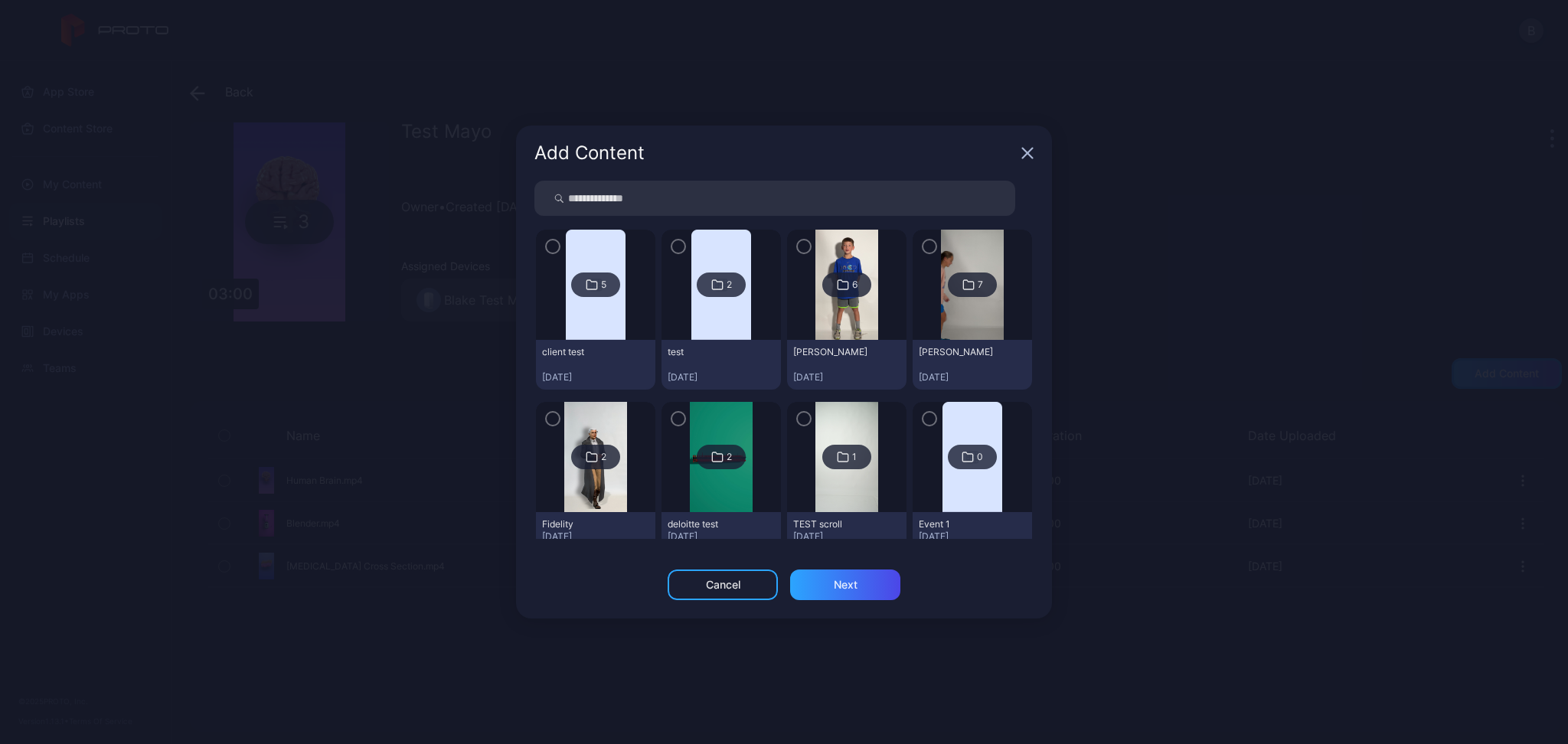
scroll to position [203, 0]
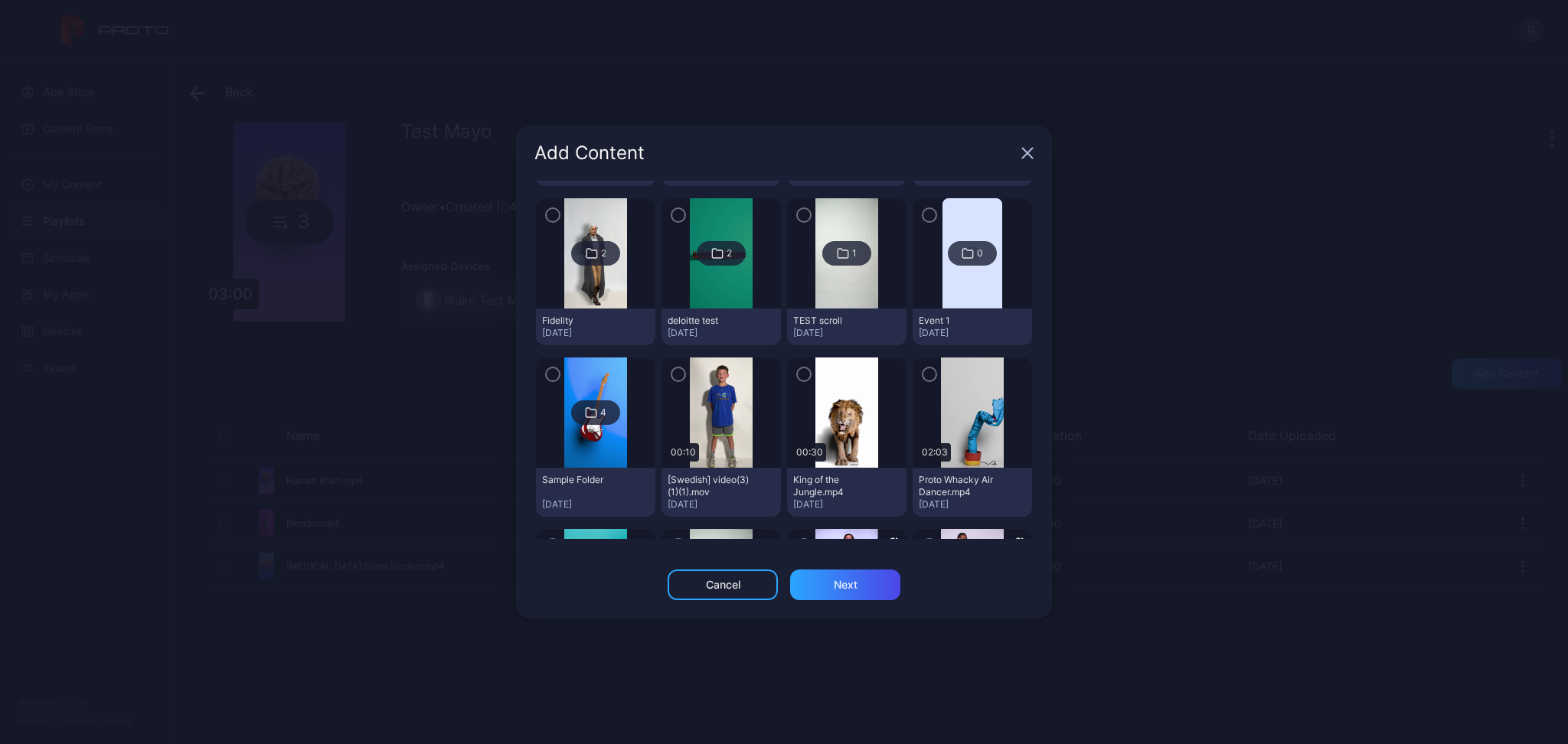
click at [788, 364] on div at bounding box center [846, 412] width 120 height 110
click at [923, 371] on icon "button" at bounding box center [929, 375] width 12 height 17
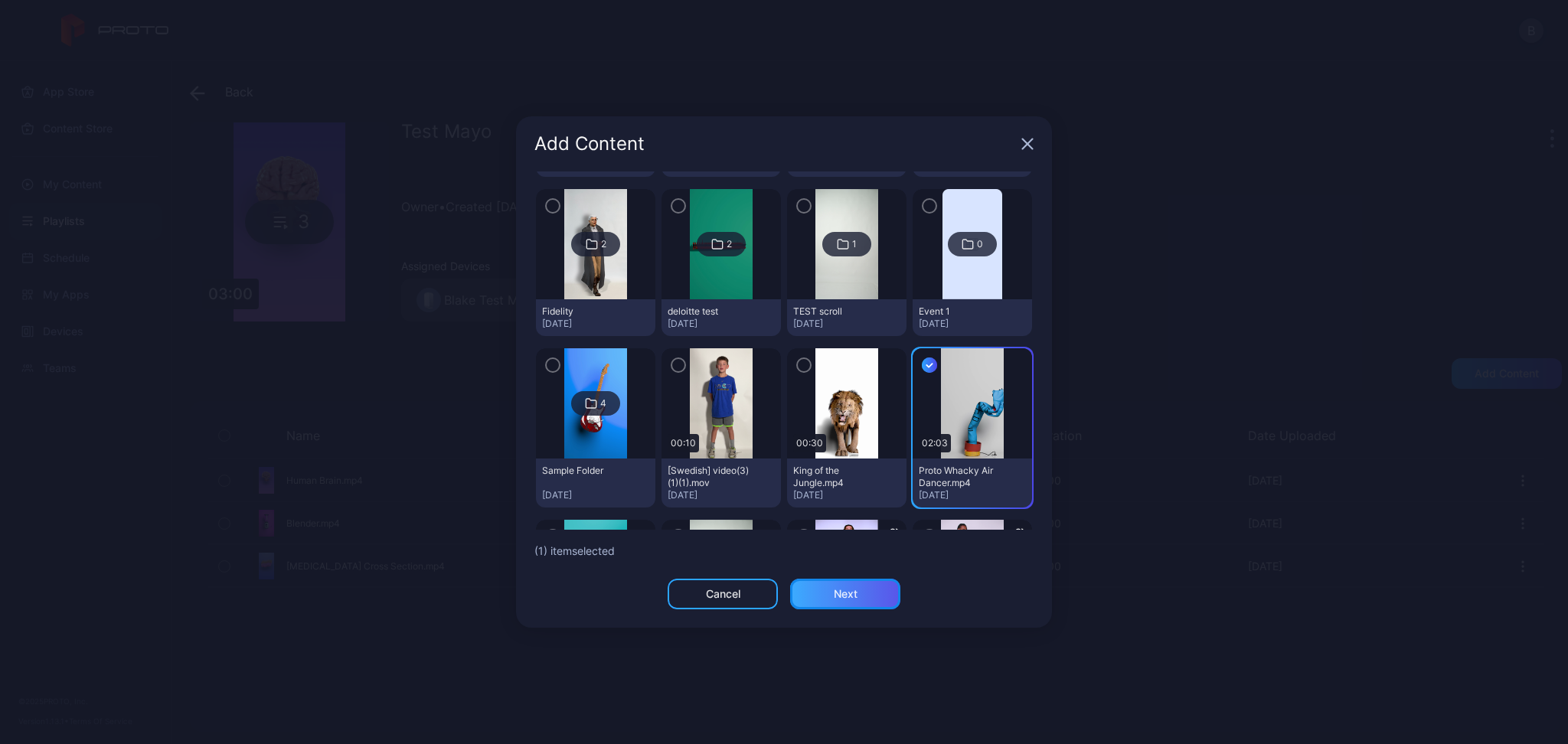
click at [855, 604] on div "Next" at bounding box center [845, 594] width 110 height 31
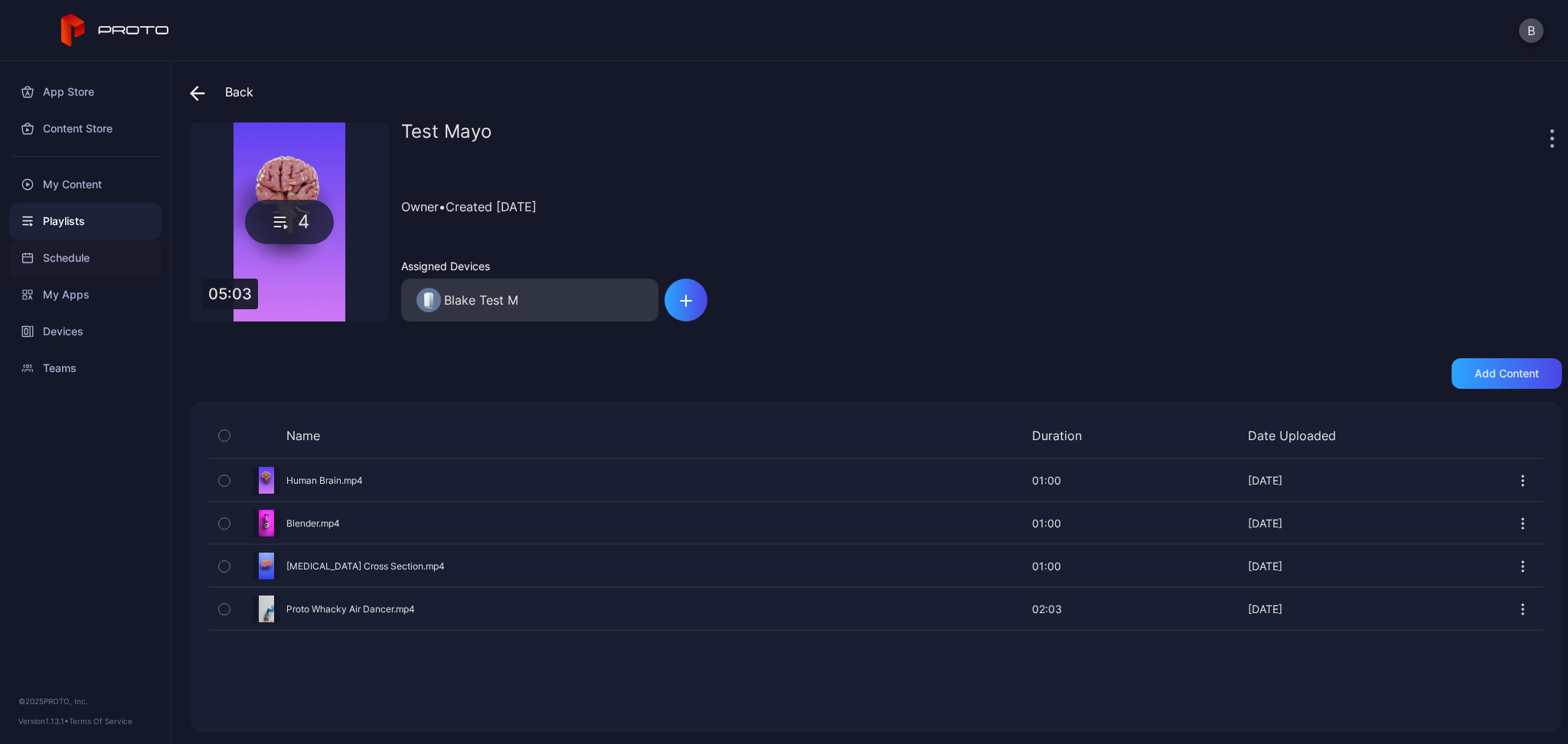
click at [50, 250] on div "Schedule" at bounding box center [85, 257] width 152 height 37
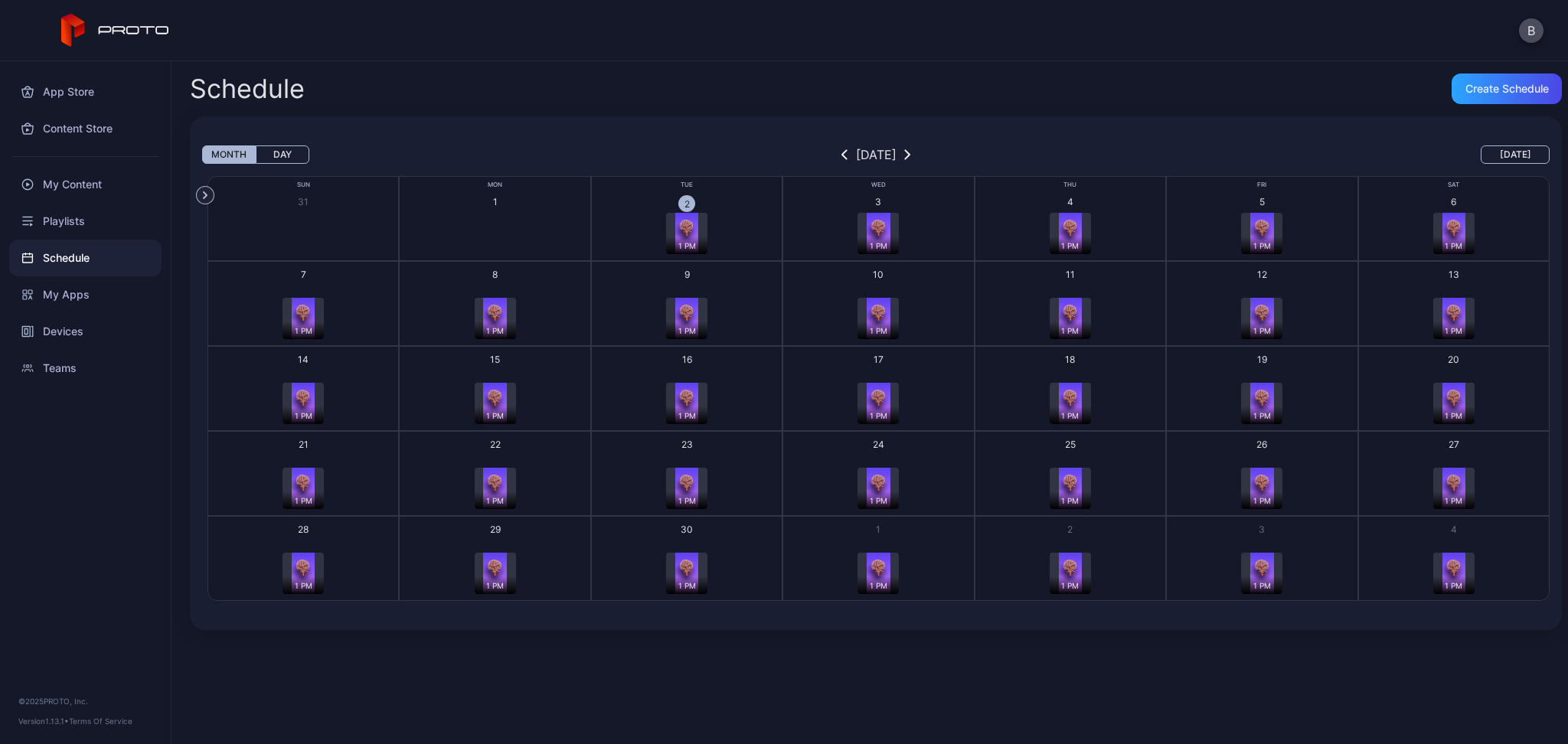
click at [688, 306] on img "button" at bounding box center [686, 319] width 23 height 41
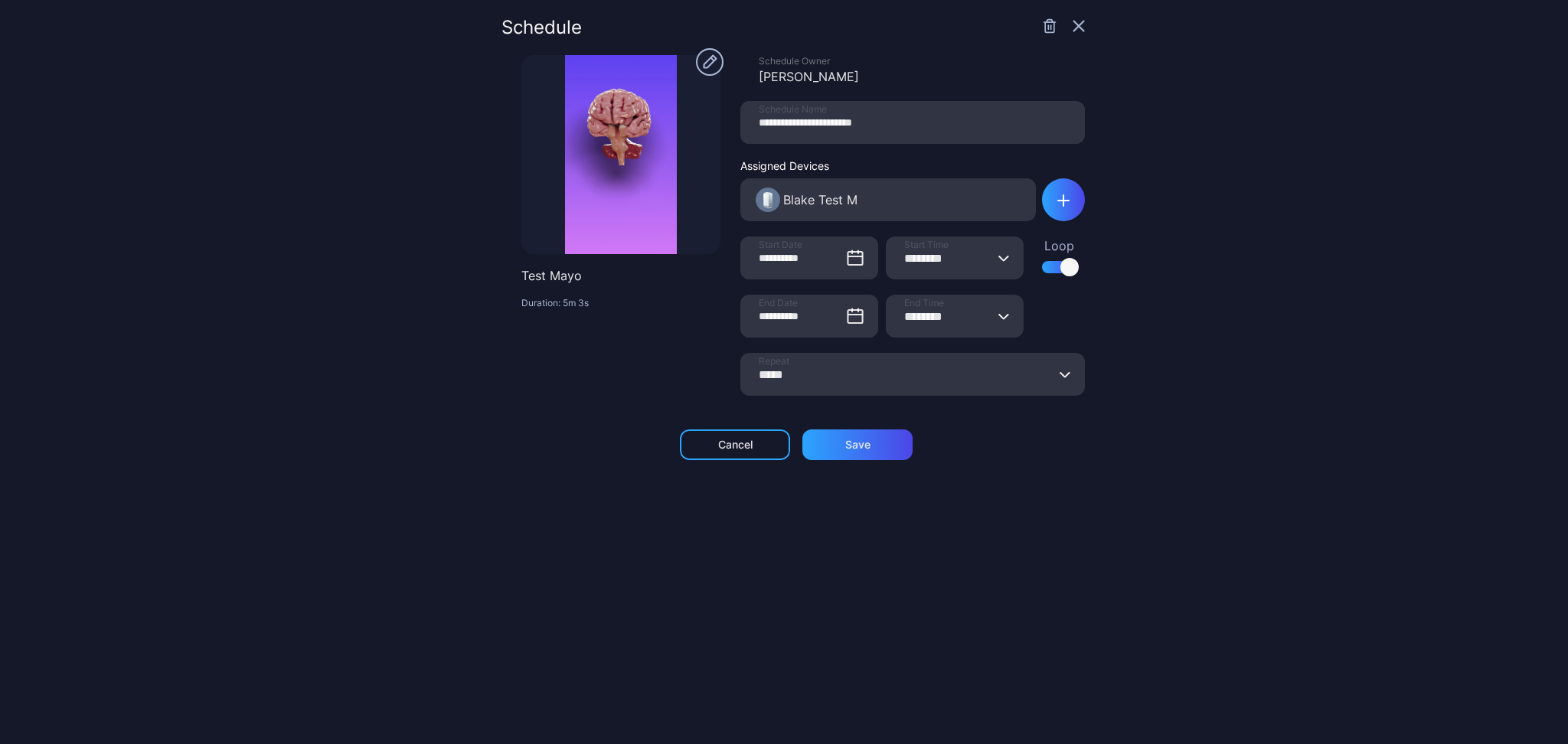
click at [609, 127] on div at bounding box center [620, 154] width 199 height 199
click at [1072, 26] on icon "button" at bounding box center [1078, 26] width 12 height 12
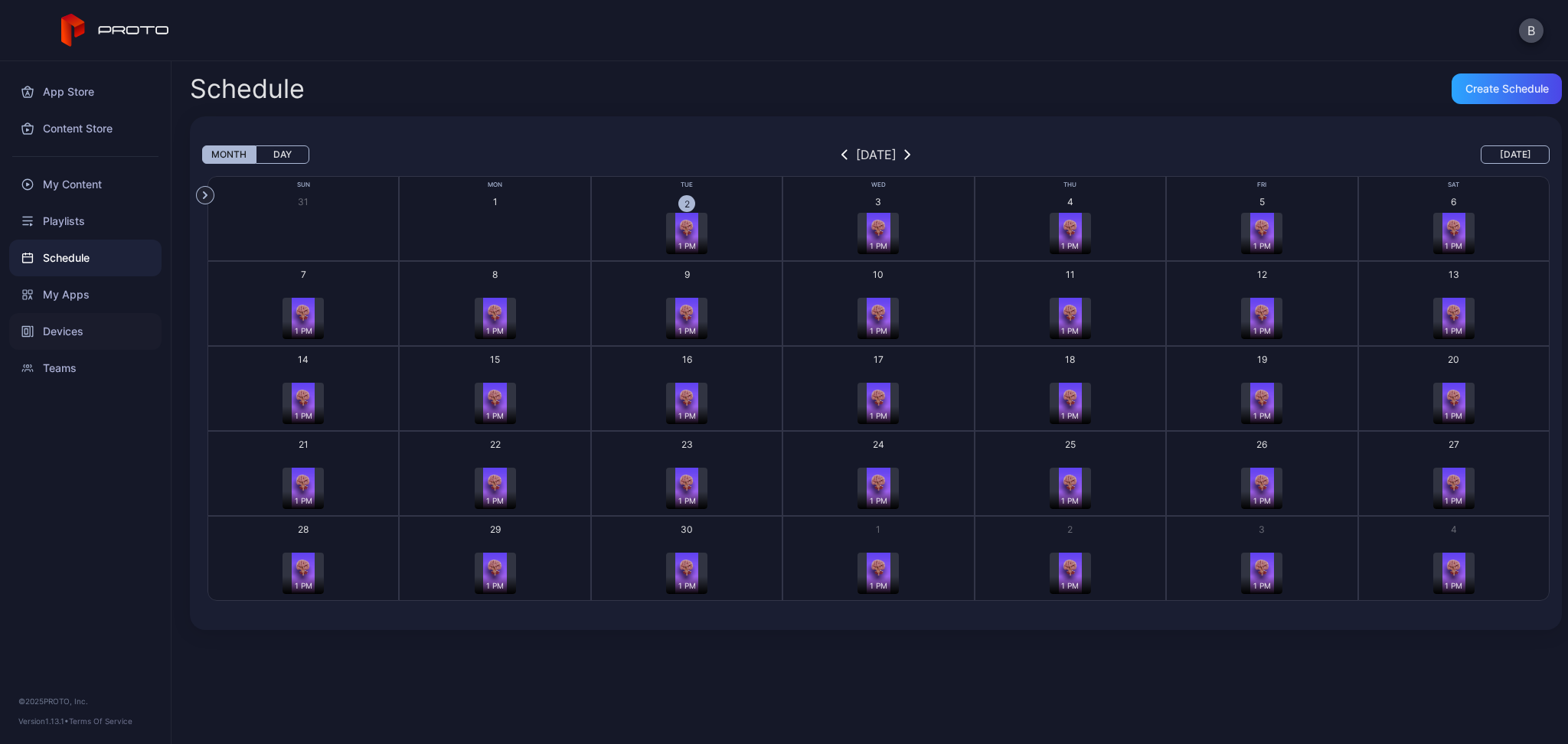
click at [105, 320] on div "Devices" at bounding box center [85, 332] width 152 height 37
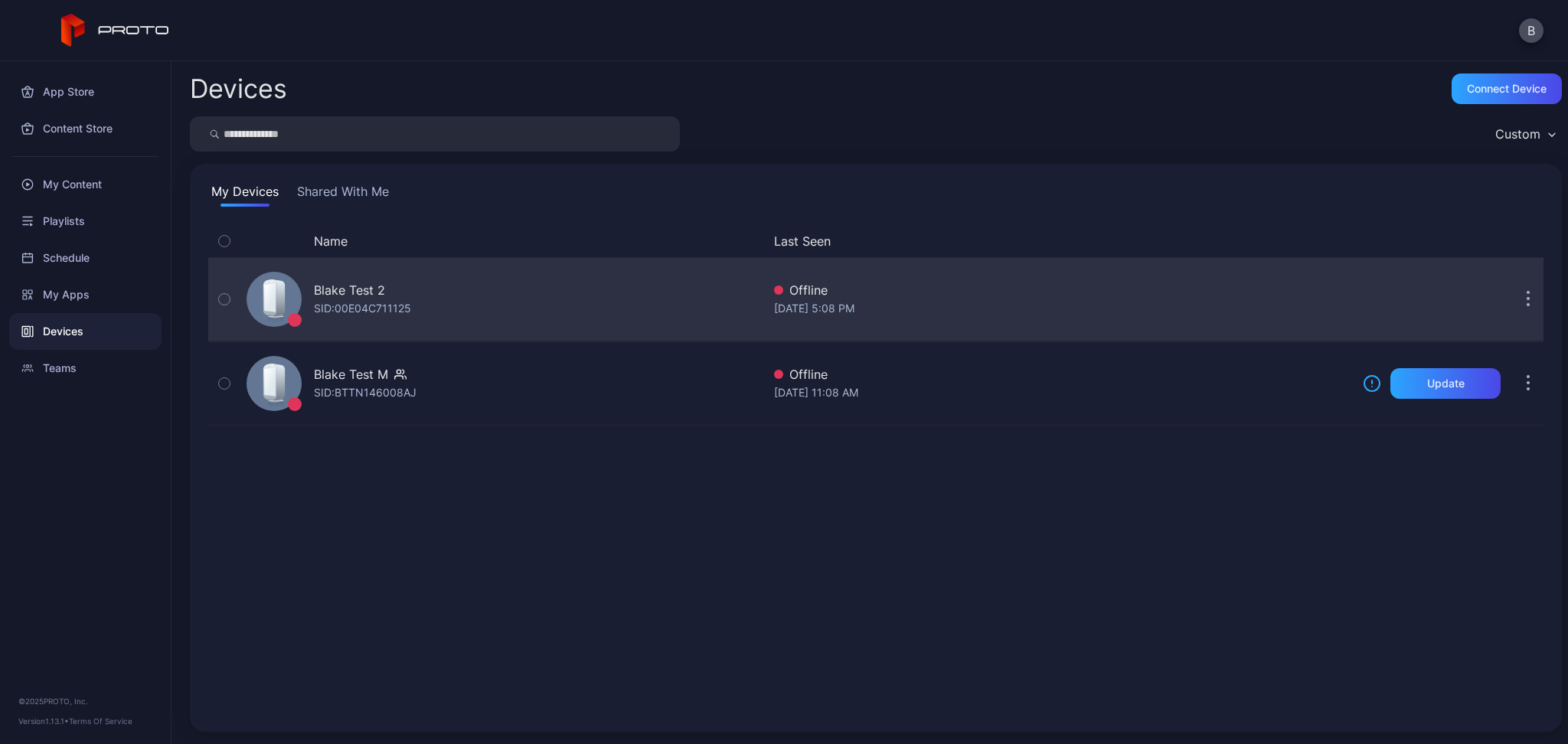
click at [419, 292] on div "[PERSON_NAME] Test 2 SID: 00E04C711125" at bounding box center [500, 299] width 521 height 77
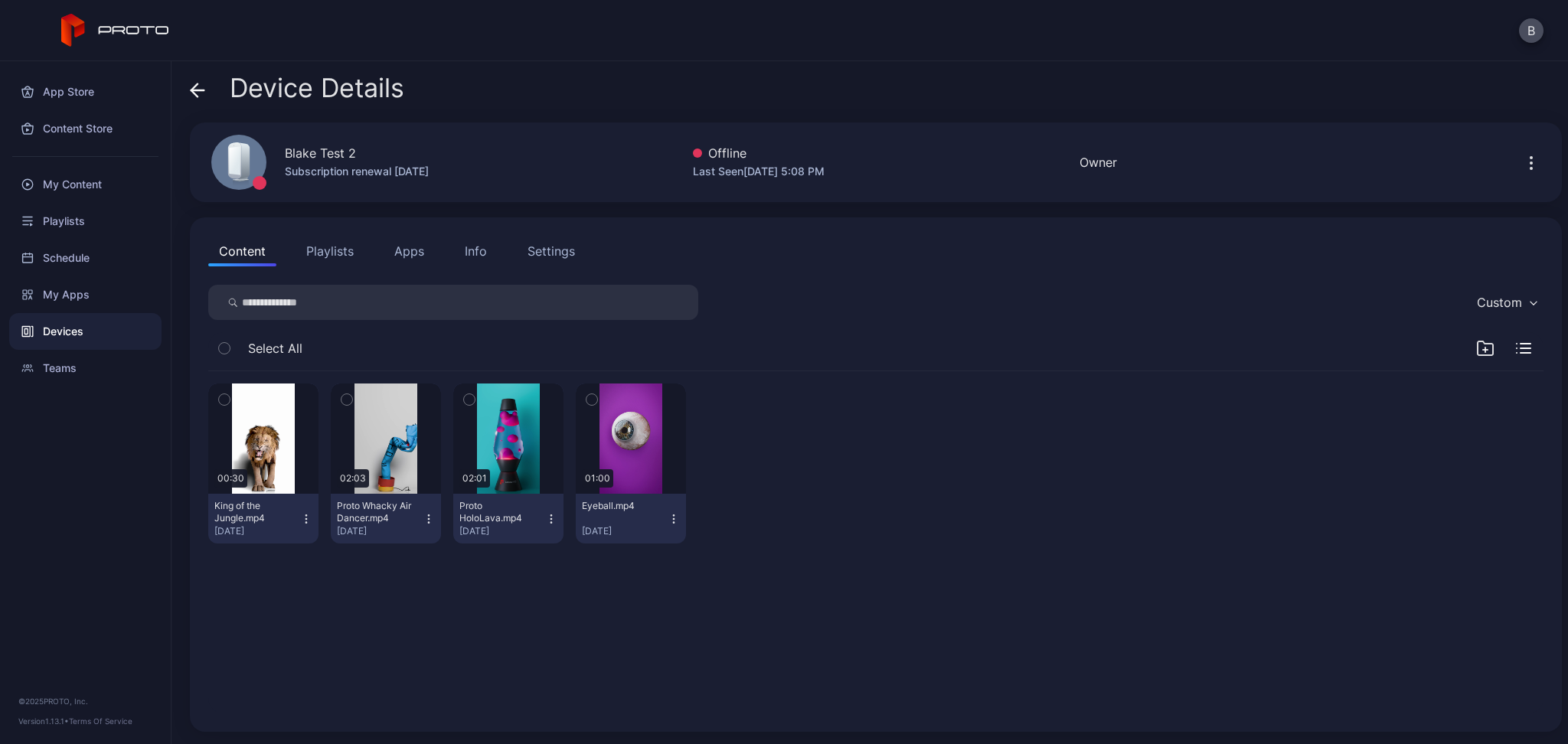
click at [67, 342] on div "Devices" at bounding box center [85, 332] width 152 height 37
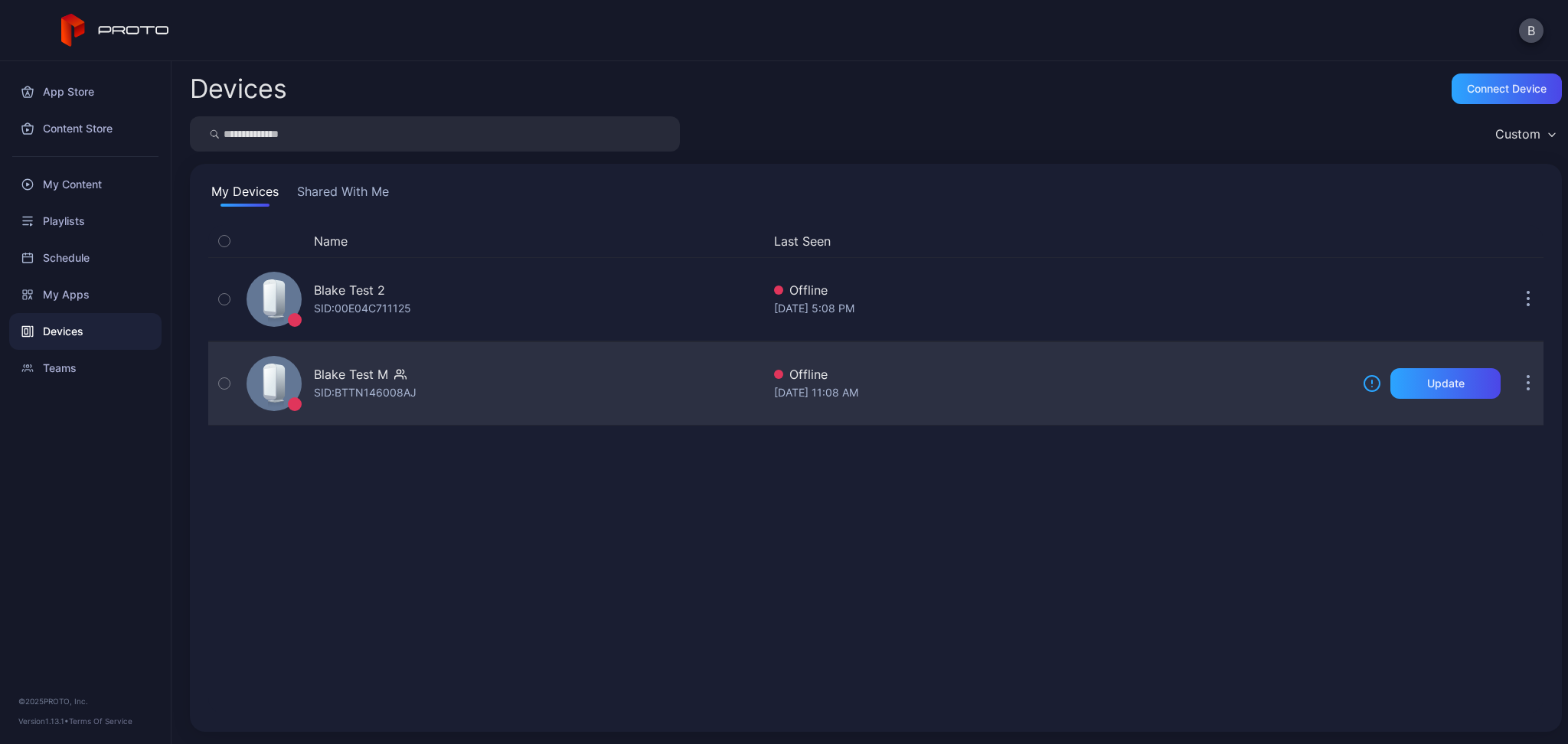
click at [382, 369] on div "Blake Test M" at bounding box center [350, 374] width 74 height 18
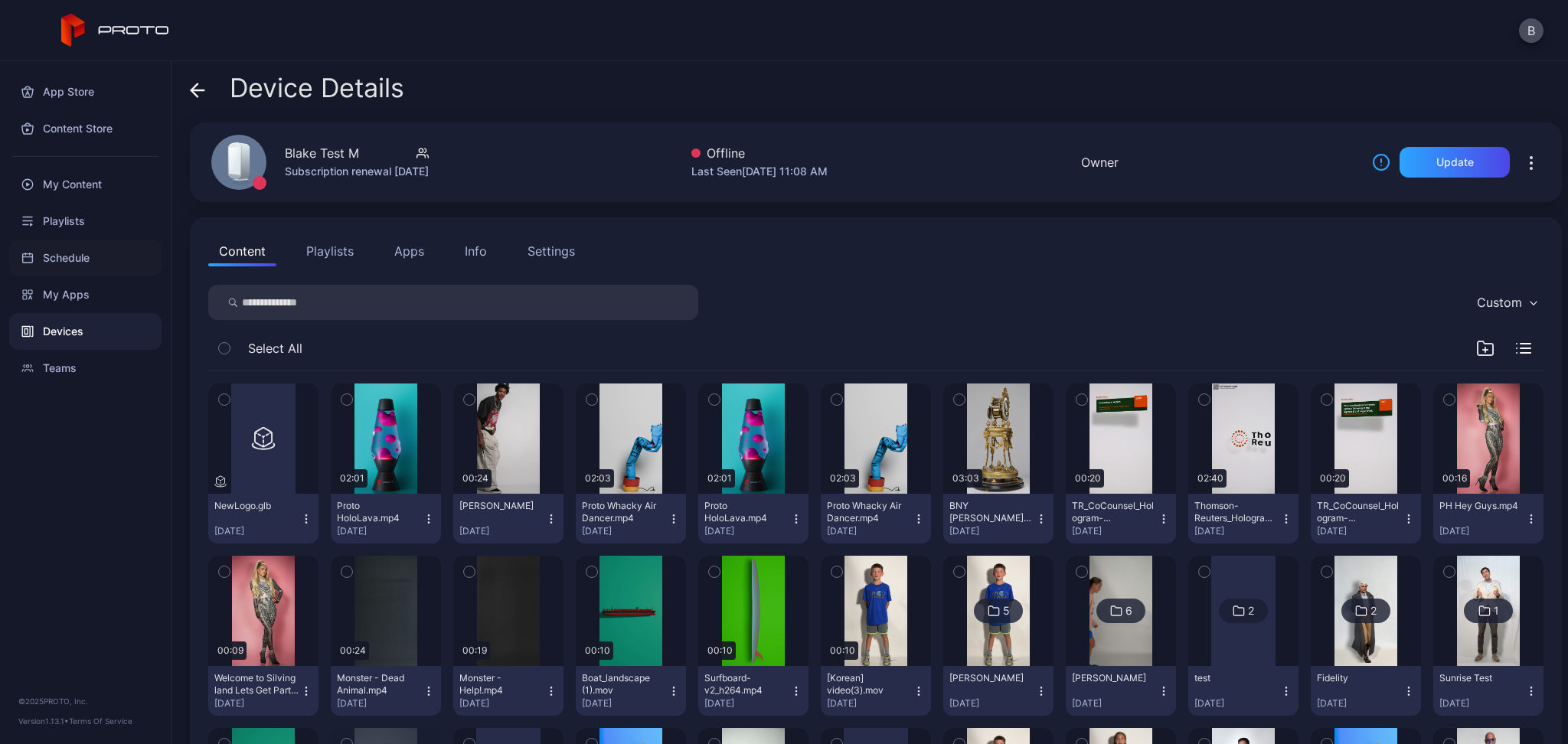
click at [58, 249] on div "Schedule" at bounding box center [85, 257] width 152 height 37
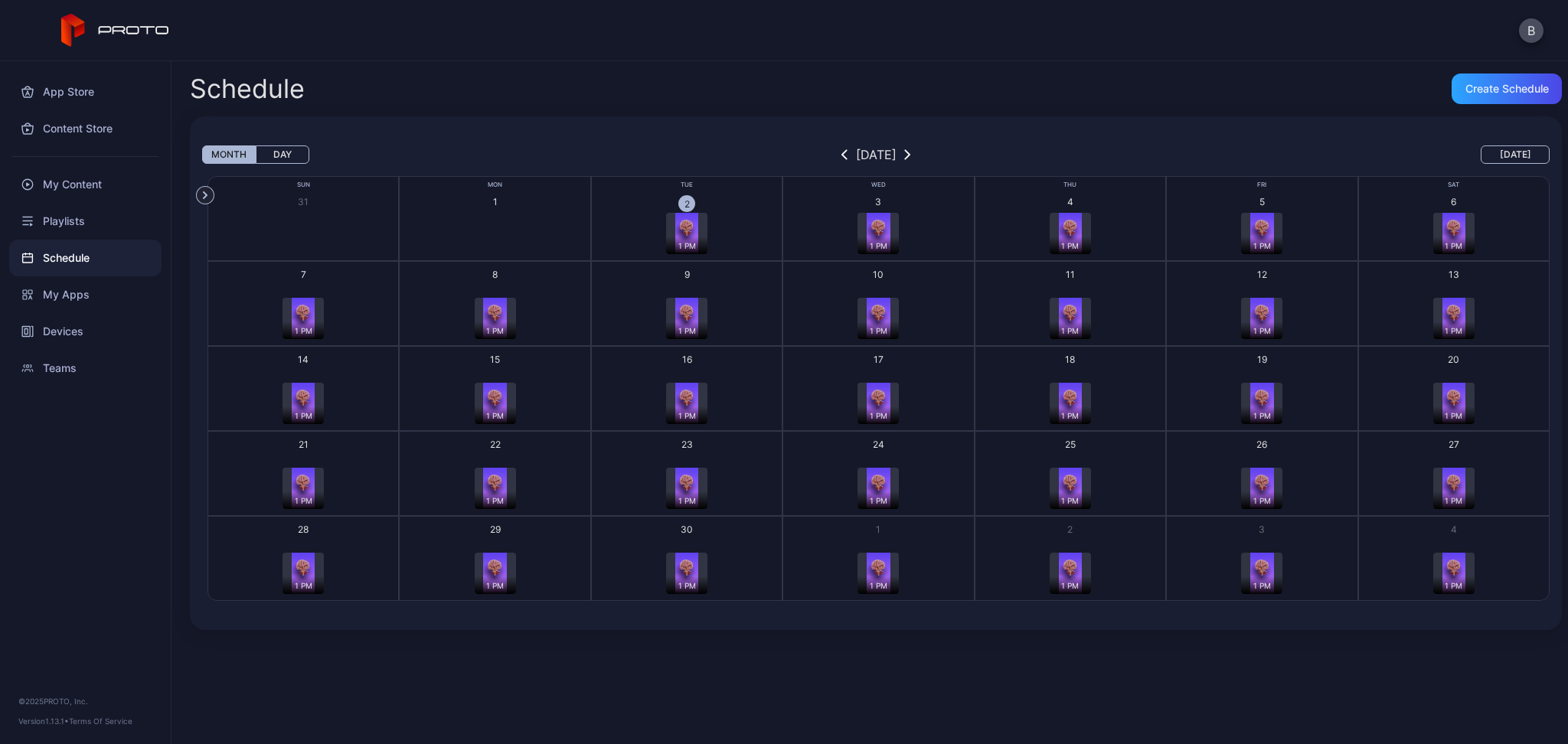
click at [208, 197] on icon "button" at bounding box center [205, 195] width 17 height 17
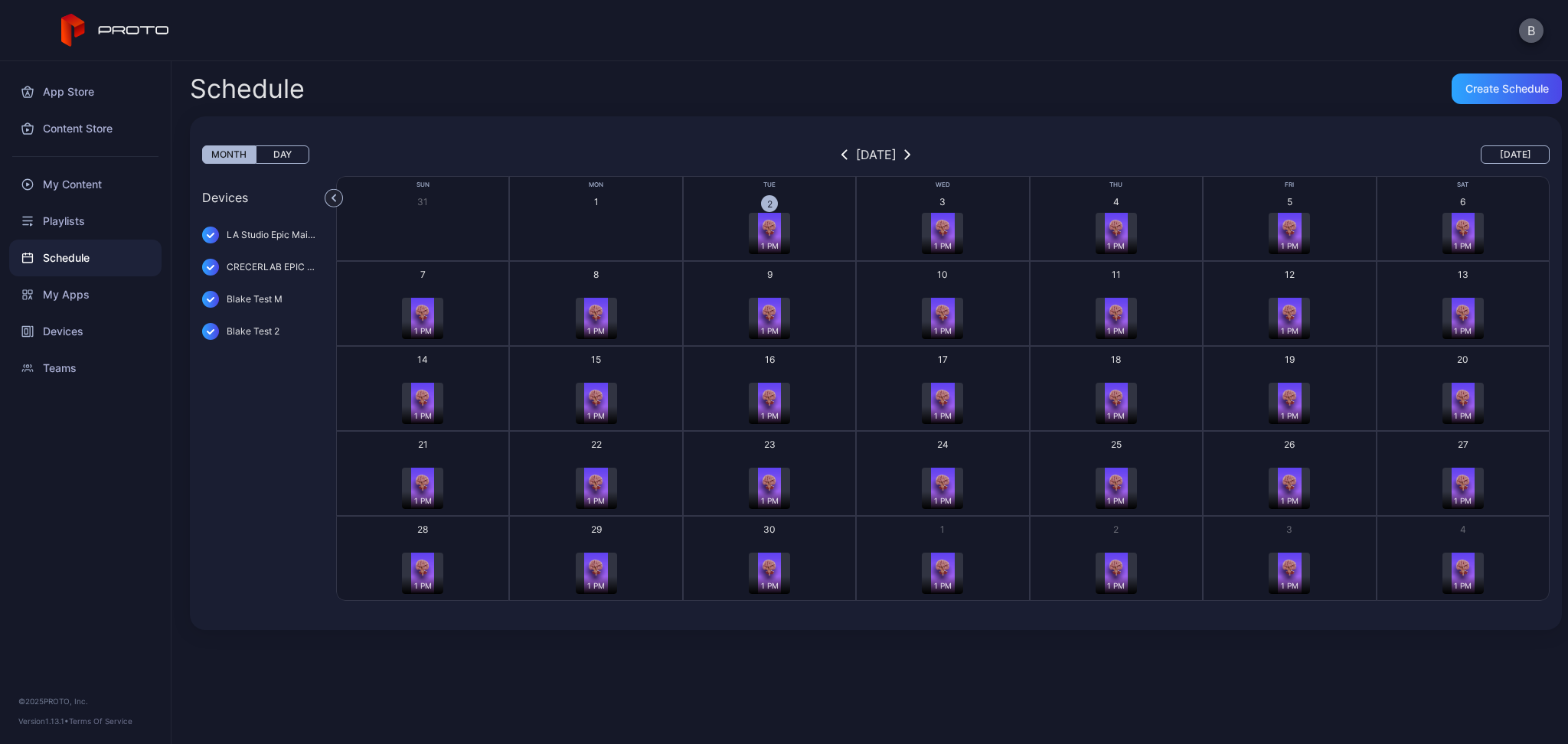
click at [1533, 31] on button "B" at bounding box center [1531, 30] width 24 height 24
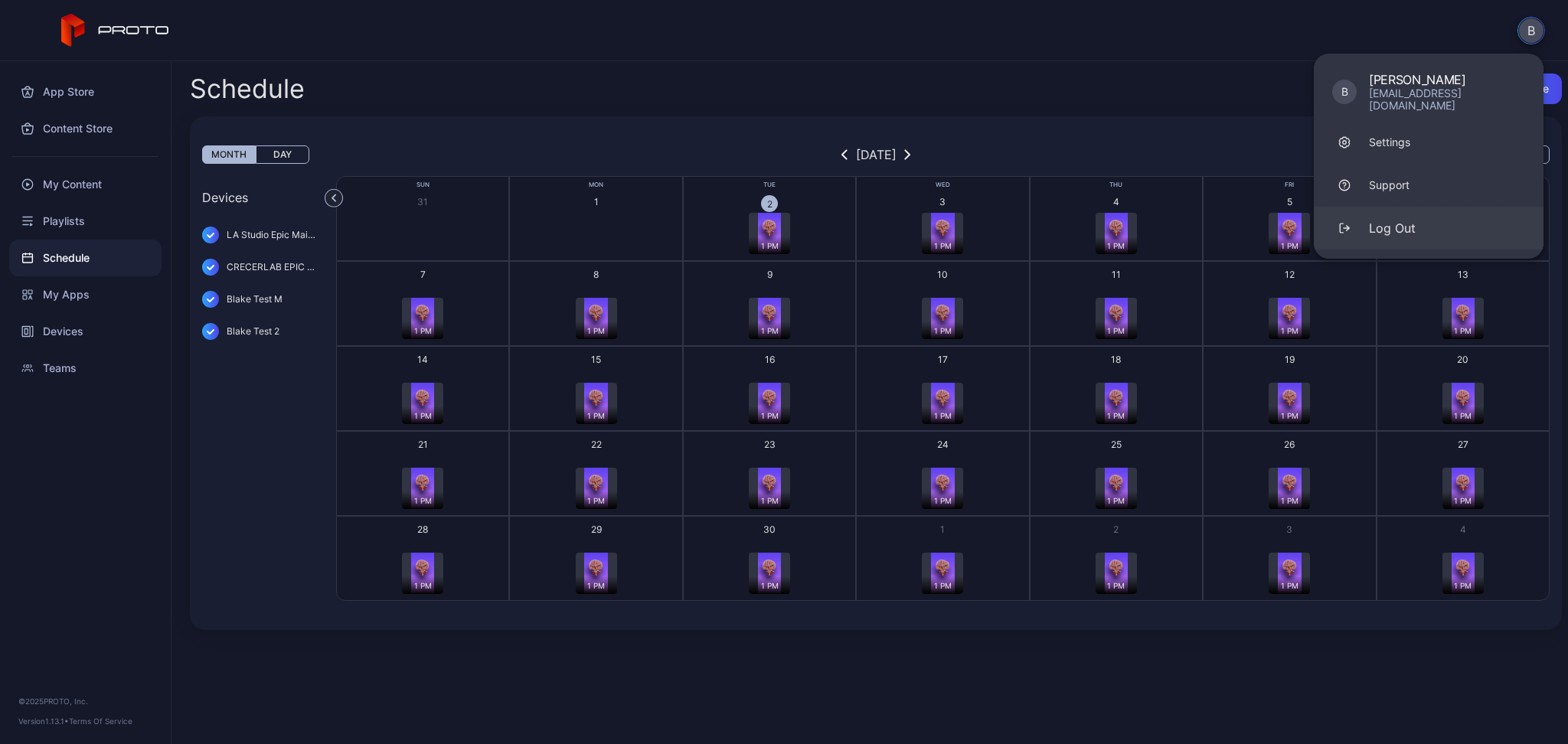
click at [1390, 219] on div "Log Out" at bounding box center [1391, 227] width 46 height 18
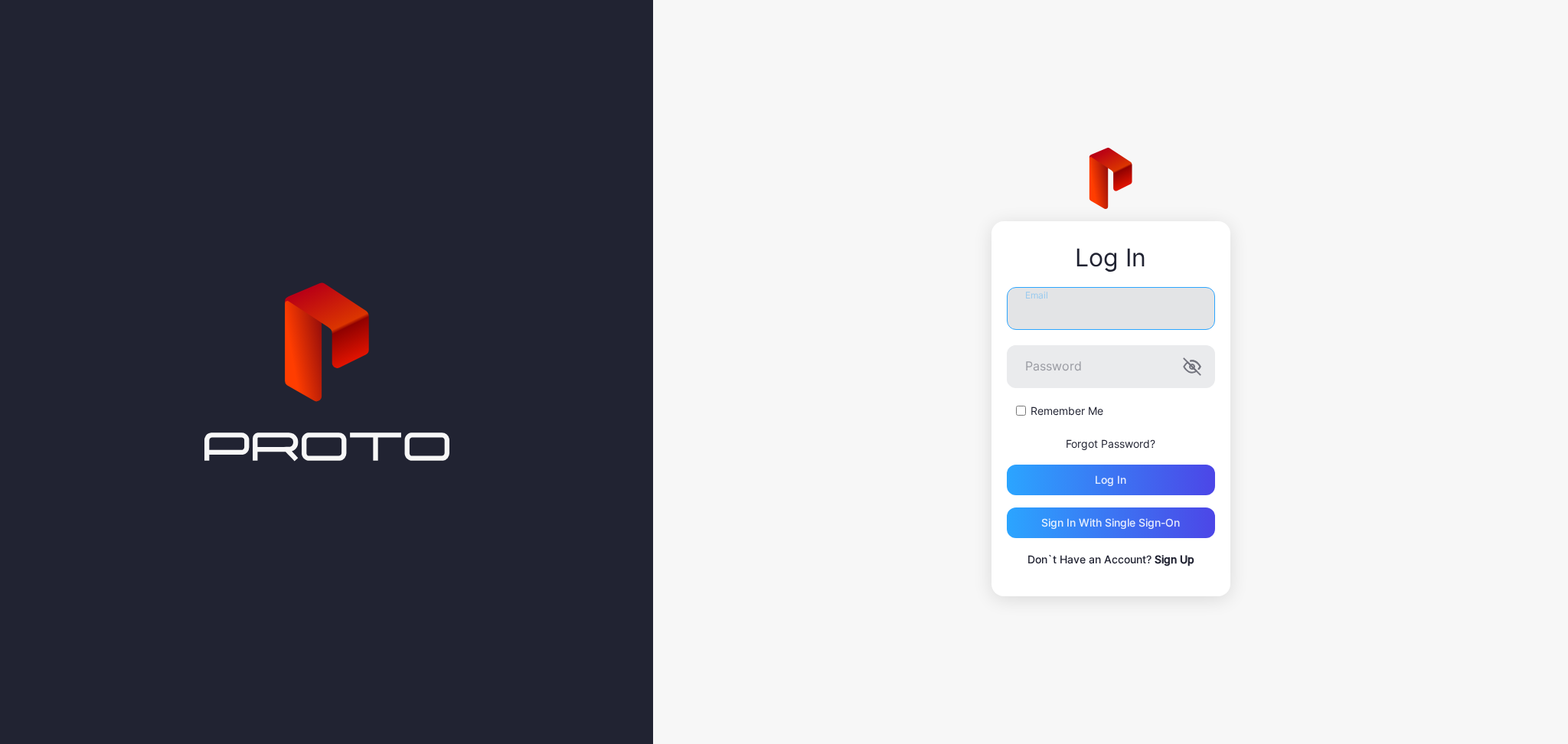
click at [1131, 329] on input "Email" at bounding box center [1111, 308] width 208 height 43
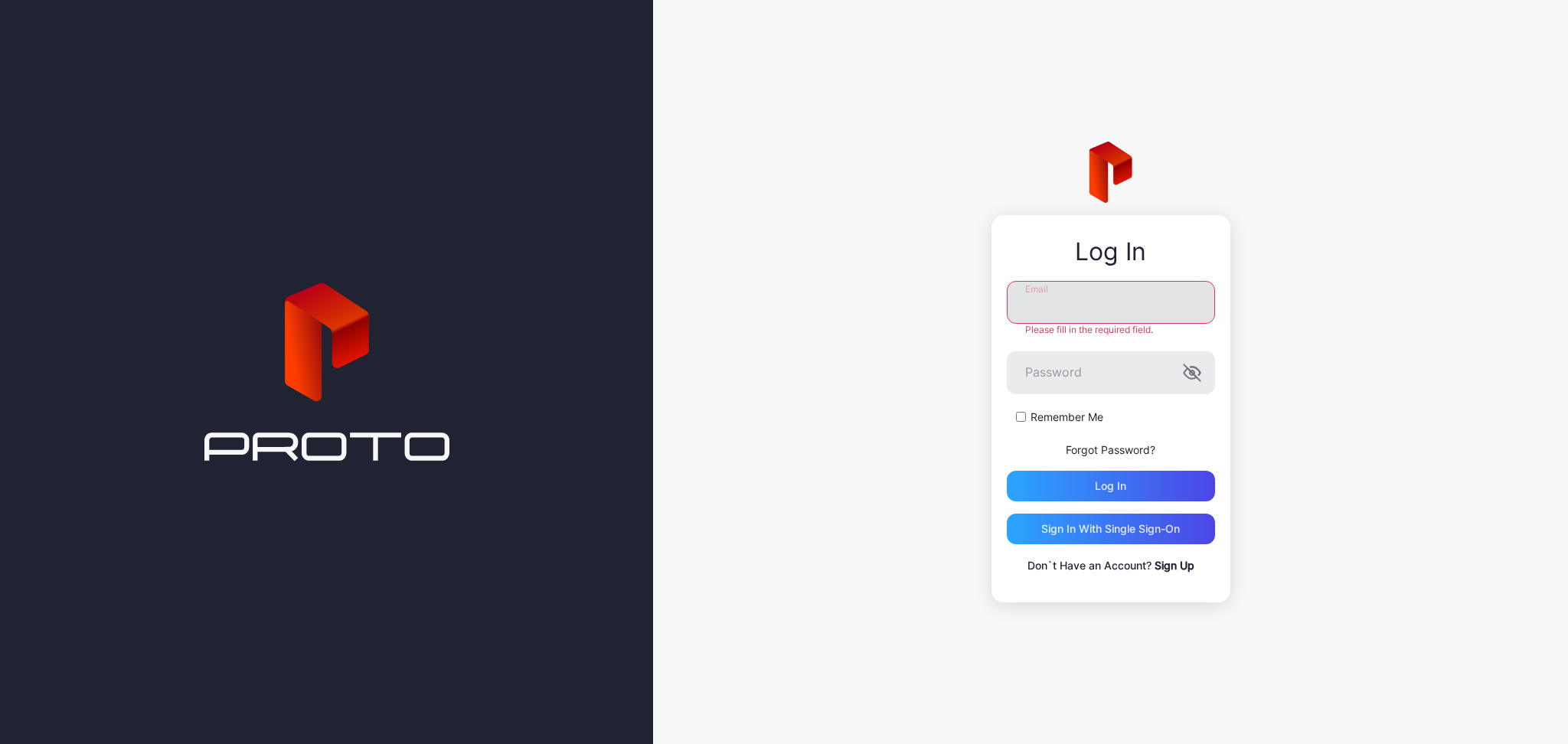
type input "**********"
click at [1098, 476] on div "Log in" at bounding box center [1111, 487] width 208 height 31
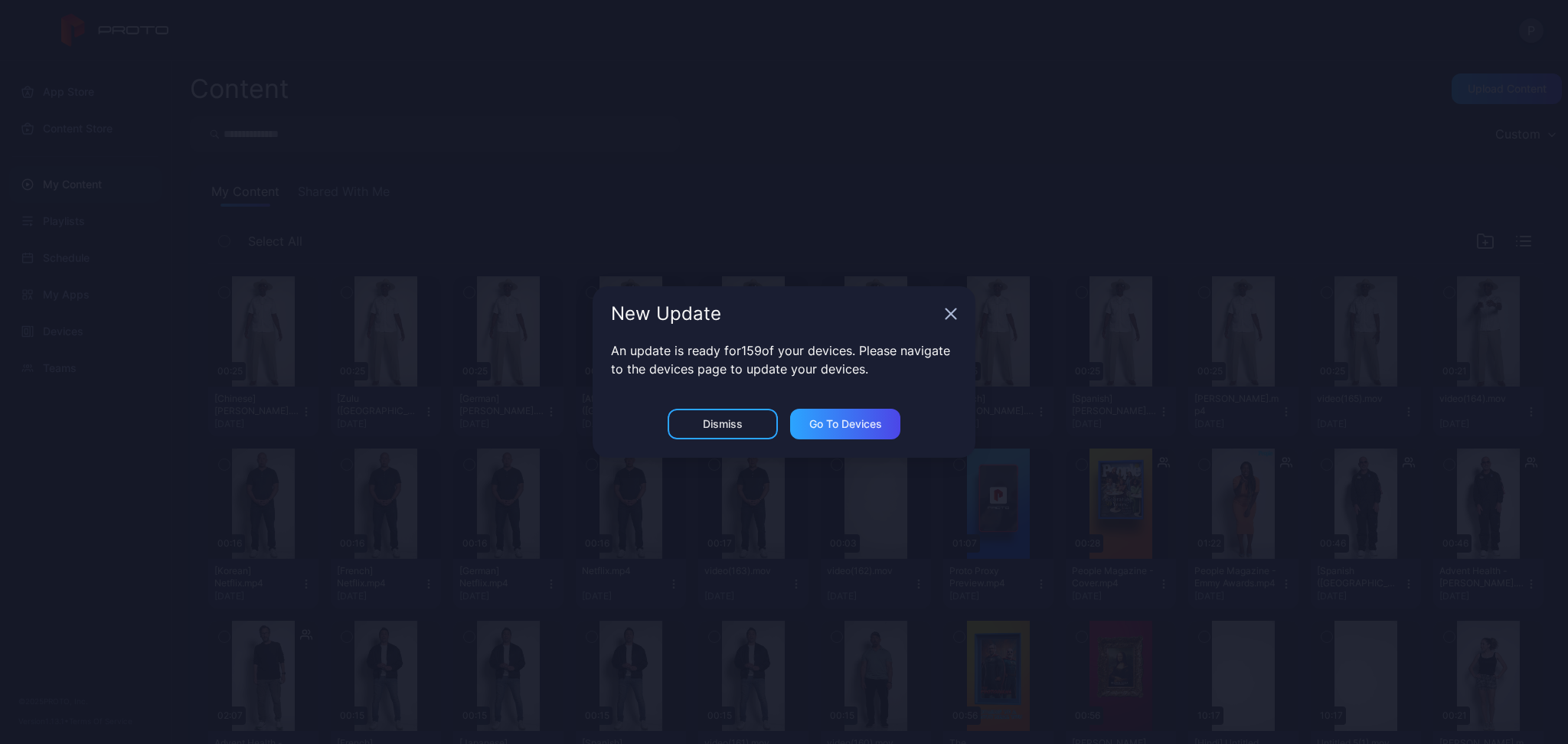
click at [954, 313] on icon "button" at bounding box center [951, 313] width 12 height 12
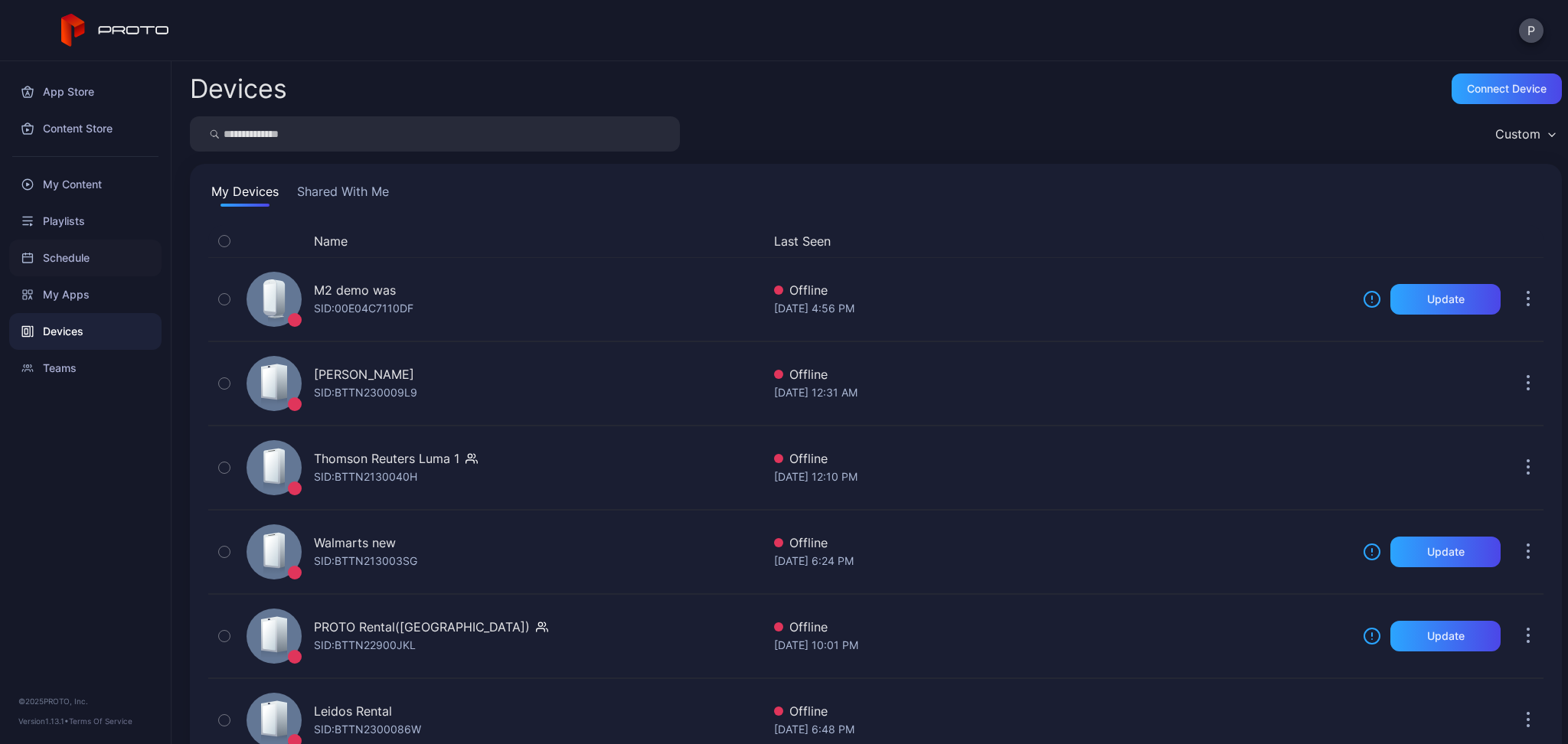
click at [68, 249] on div "Schedule" at bounding box center [85, 257] width 152 height 37
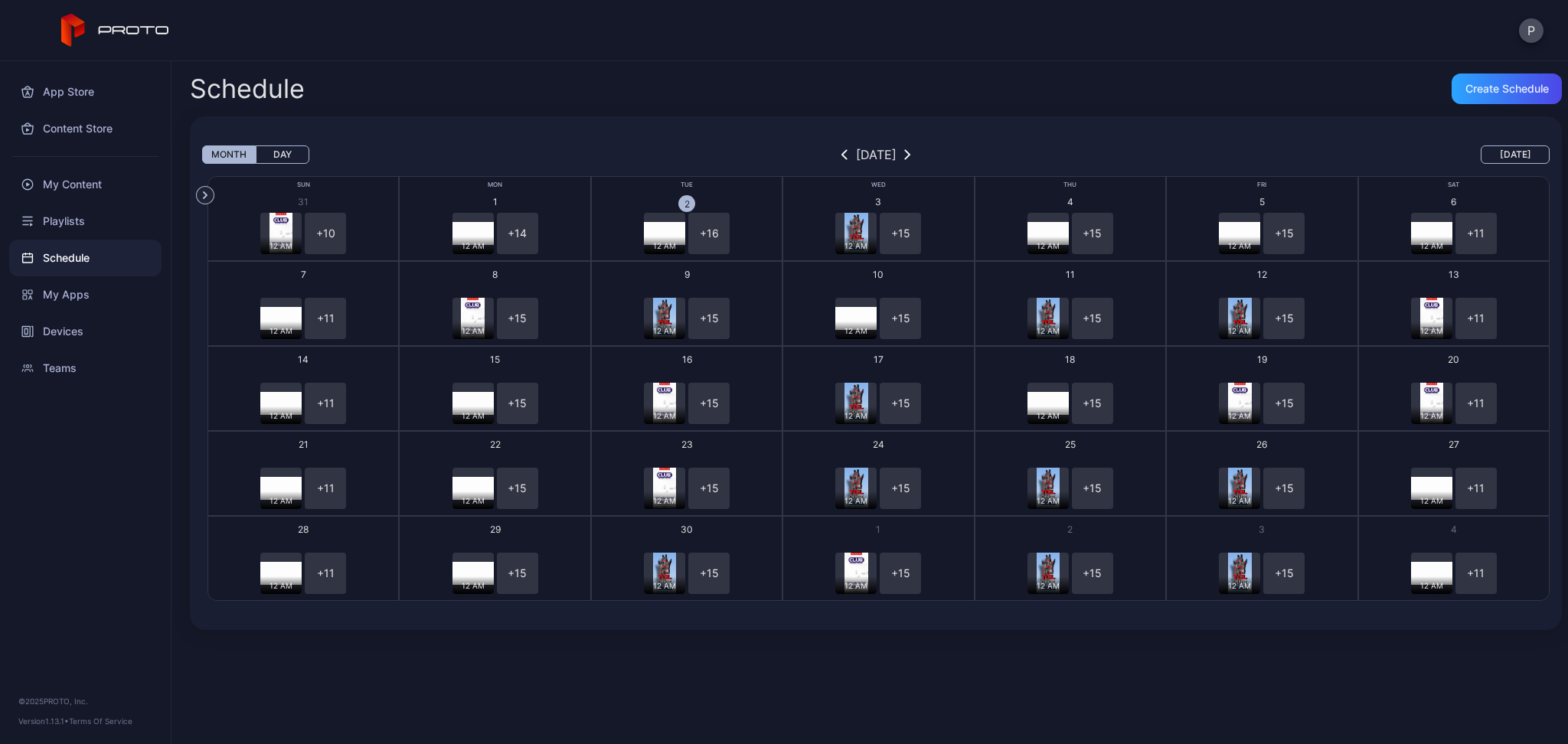
click at [210, 190] on icon "button" at bounding box center [205, 195] width 17 height 17
